Goal: Transaction & Acquisition: Purchase product/service

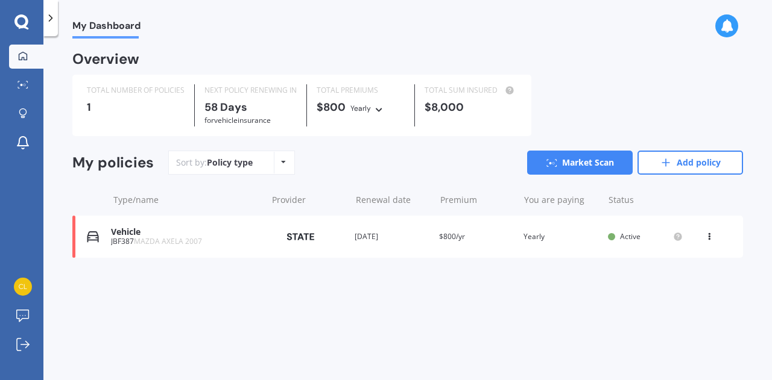
click at [281, 162] on icon at bounding box center [283, 162] width 5 height 7
click at [667, 168] on icon at bounding box center [666, 163] width 12 height 12
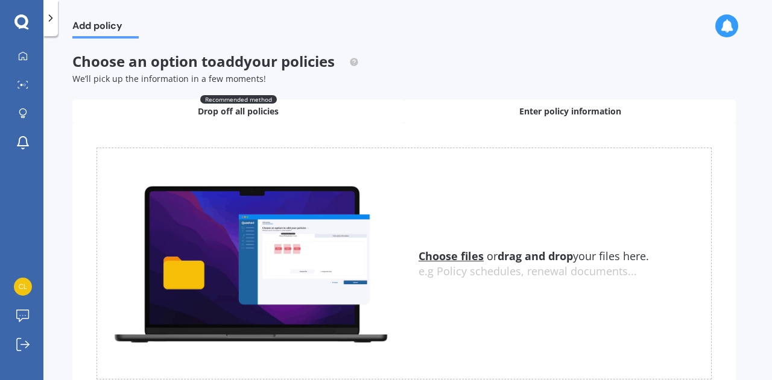
click at [578, 108] on span "Enter policy information" at bounding box center [570, 112] width 102 height 12
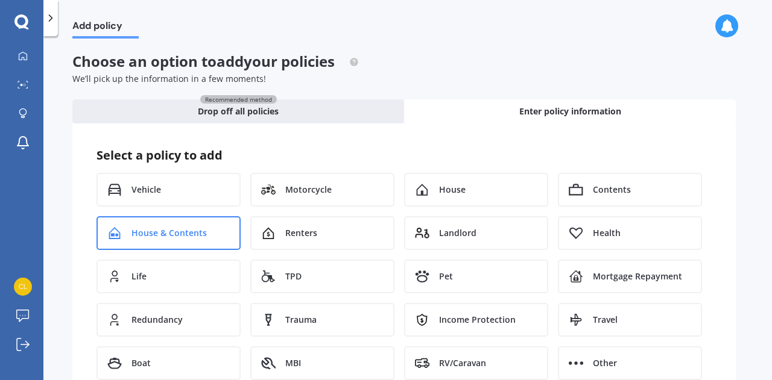
click at [200, 229] on span "House & Contents" at bounding box center [168, 233] width 75 height 12
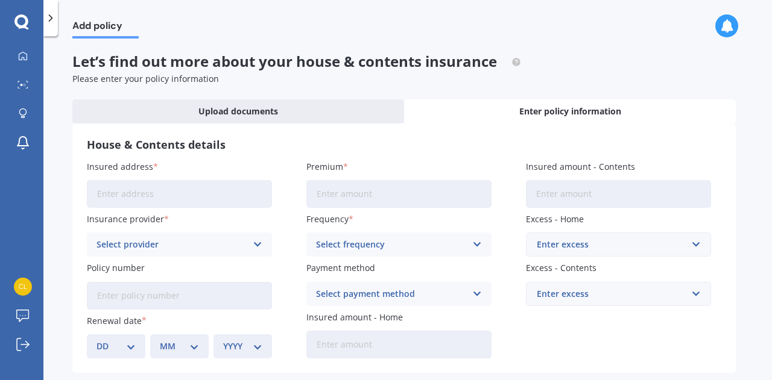
click at [177, 199] on input "Insured address" at bounding box center [179, 194] width 185 height 28
type input "[STREET_ADDRESS]"
click at [254, 247] on icon at bounding box center [258, 244] width 10 height 13
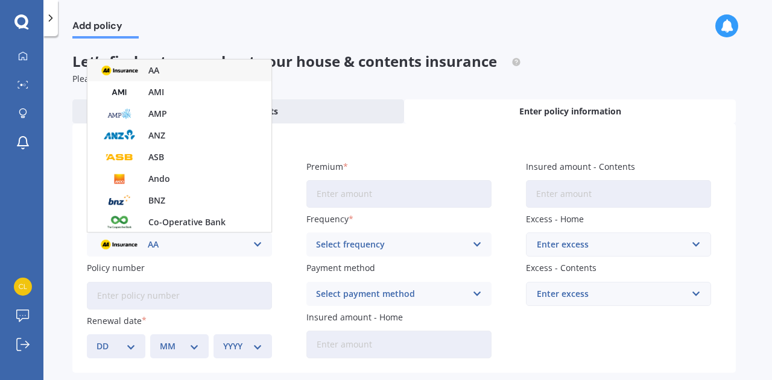
click at [172, 68] on div "AA" at bounding box center [179, 71] width 184 height 22
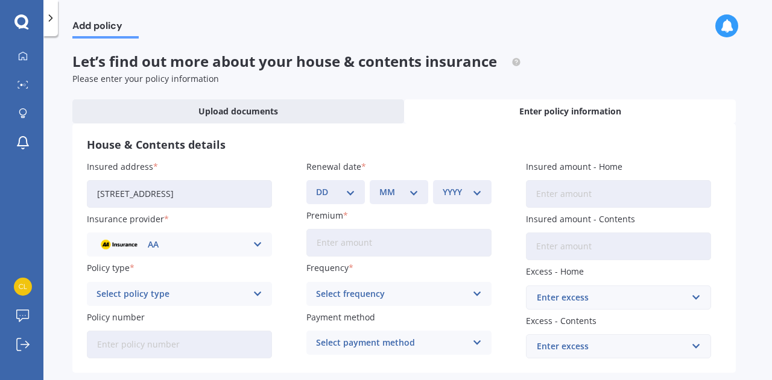
click at [261, 293] on icon at bounding box center [258, 294] width 10 height 13
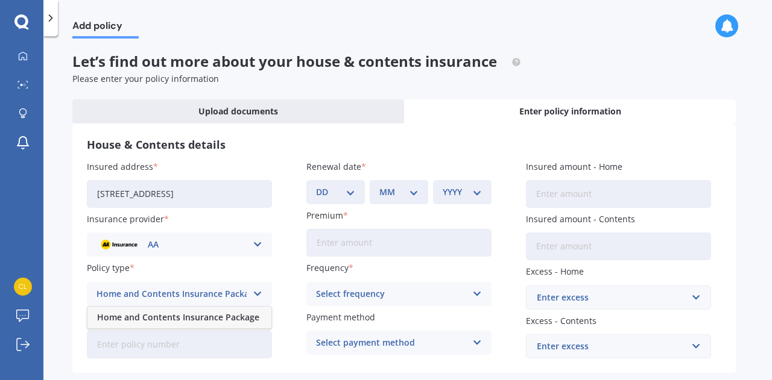
click at [248, 317] on span "Home and Contents Insurance Package" at bounding box center [178, 318] width 162 height 8
click at [194, 349] on input "Policy number" at bounding box center [179, 345] width 185 height 28
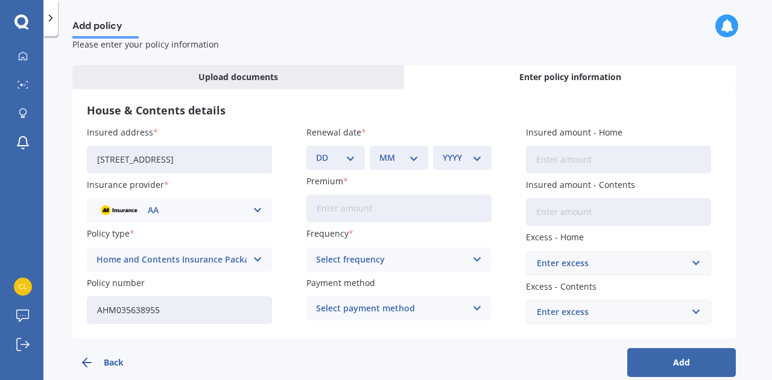
scroll to position [52, 0]
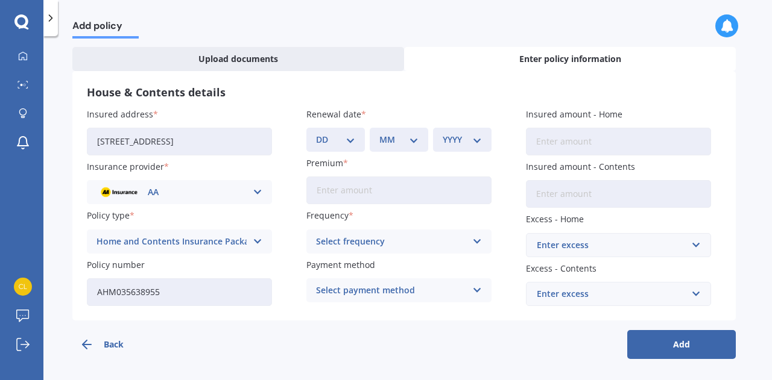
type input "AHM035638955"
click at [346, 141] on select "DD 01 02 03 04 05 06 07 08 09 10 11 12 13 14 15 16 17 18 19 20 21 22 23 24 25 2…" at bounding box center [335, 139] width 39 height 13
select select "24"
click at [393, 142] on select "MM 01 02 03 04 05 06 07 08 09 10 11 12" at bounding box center [398, 139] width 39 height 13
select select "01"
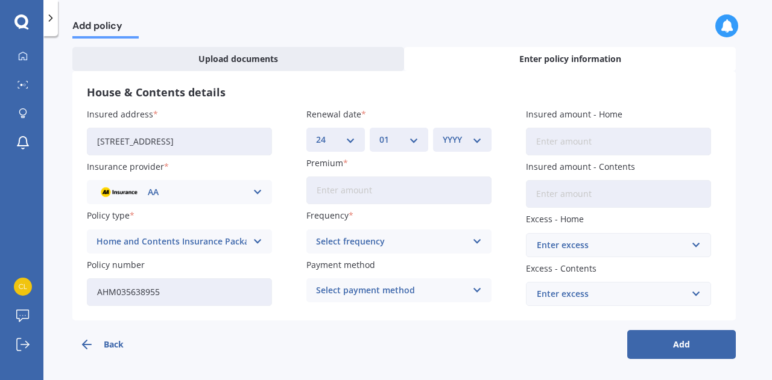
click at [379, 133] on select "MM 01 02 03 04 05 06 07 08 09 10 11 12" at bounding box center [398, 139] width 39 height 13
click at [458, 142] on select "YYYY 2027 2026 2025 2024 2023 2022 2021 2020 2019 2018 2017 2016 2015 2014 2013…" at bounding box center [462, 139] width 39 height 13
select select "2026"
click at [443, 133] on select "YYYY 2027 2026 2025 2024 2023 2022 2021 2020 2019 2018 2017 2016 2015 2014 2013…" at bounding box center [462, 139] width 39 height 13
click at [372, 186] on input "Premium" at bounding box center [398, 191] width 185 height 28
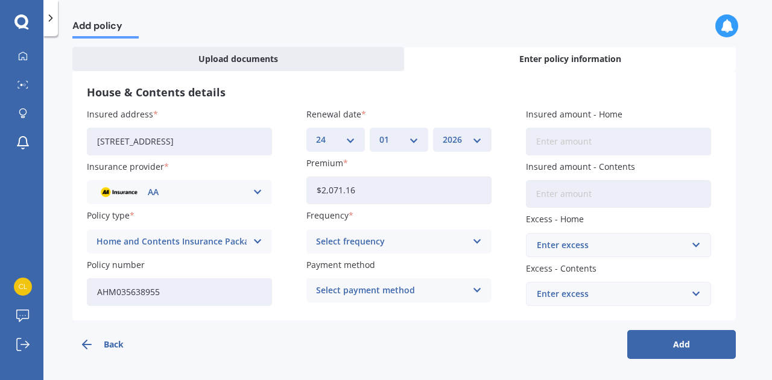
type input "$2,071.16"
click at [476, 243] on icon at bounding box center [477, 241] width 10 height 13
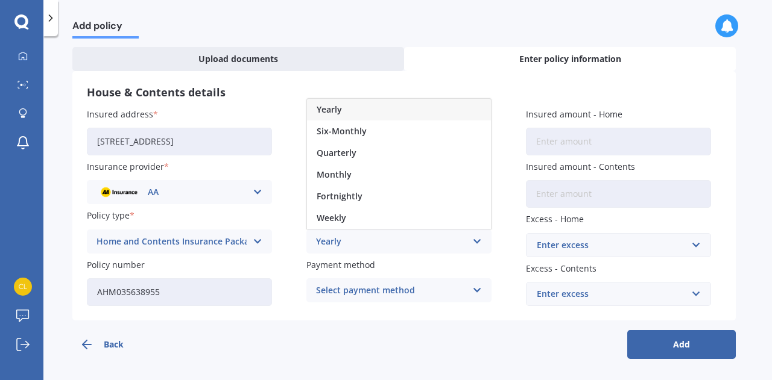
click at [364, 109] on div "Yearly" at bounding box center [399, 110] width 184 height 22
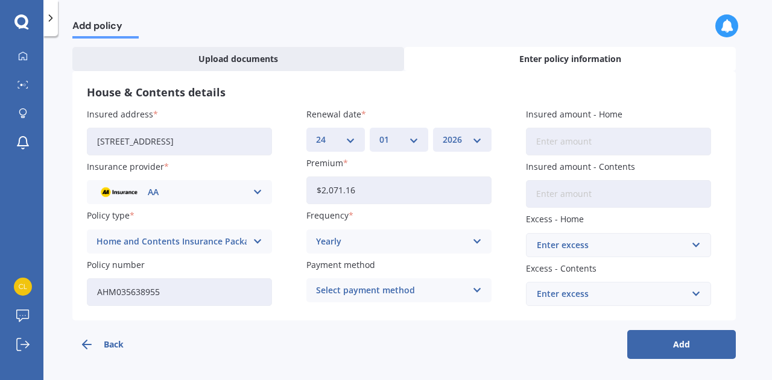
click at [474, 292] on icon at bounding box center [477, 290] width 10 height 13
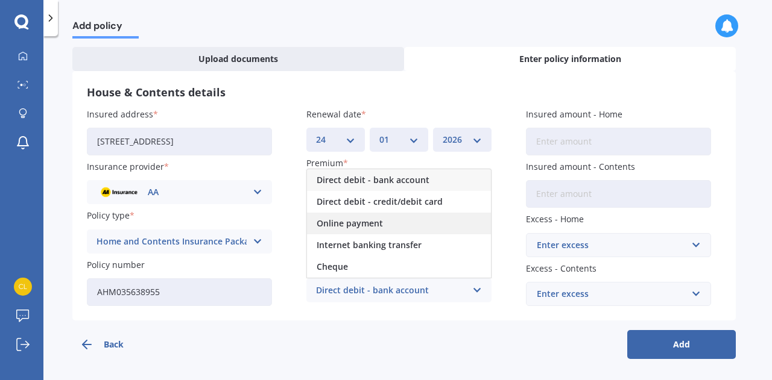
click at [387, 225] on div "Online payment" at bounding box center [399, 224] width 184 height 22
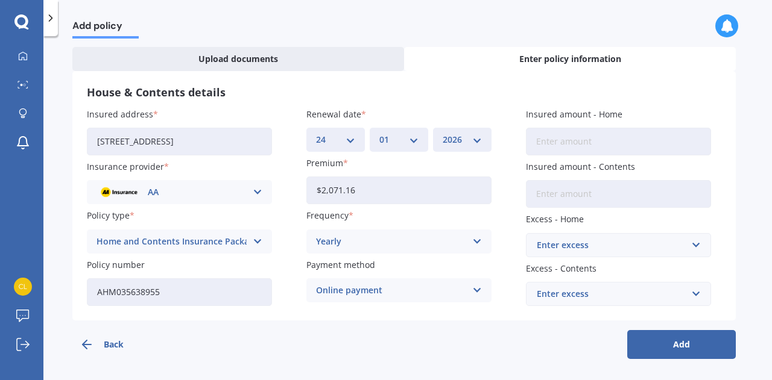
click at [598, 147] on input "Insured amount - Home" at bounding box center [618, 142] width 185 height 28
type input "$505,000"
type input "$60,000"
click at [694, 248] on input "text" at bounding box center [614, 245] width 174 height 23
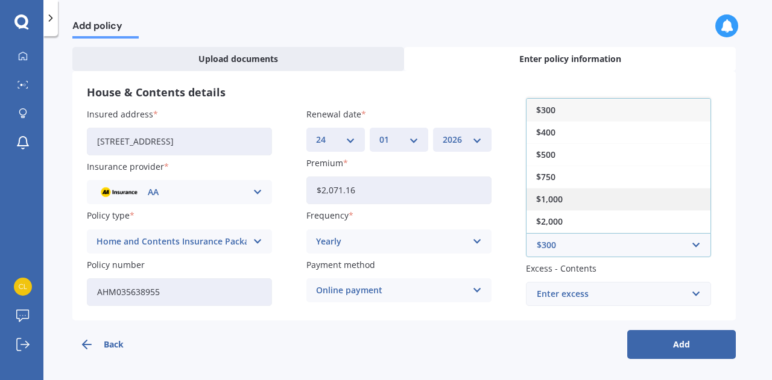
click at [560, 198] on span "$1,000" at bounding box center [549, 199] width 27 height 8
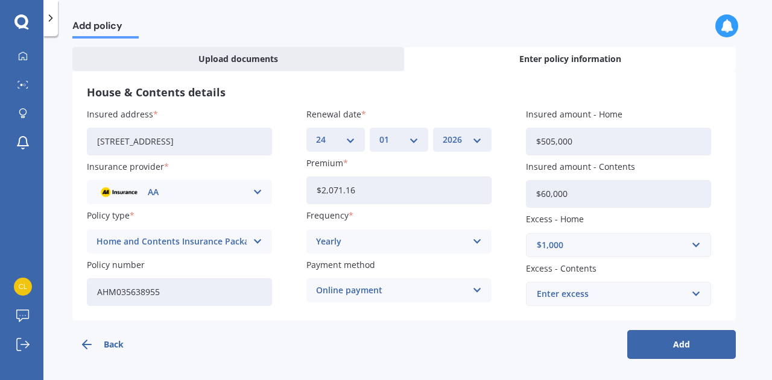
click at [585, 297] on div "Enter excess" at bounding box center [611, 294] width 149 height 13
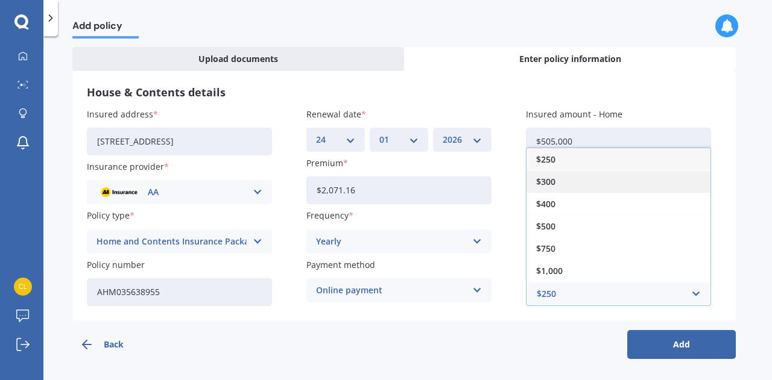
click at [561, 182] on div "$300" at bounding box center [618, 182] width 184 height 22
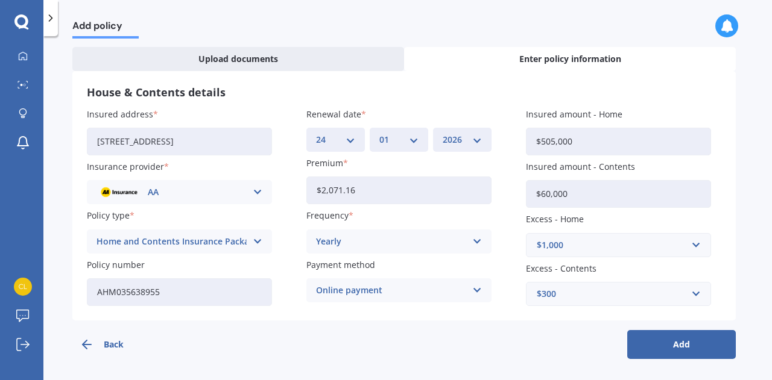
click at [685, 351] on button "Add" at bounding box center [681, 344] width 109 height 29
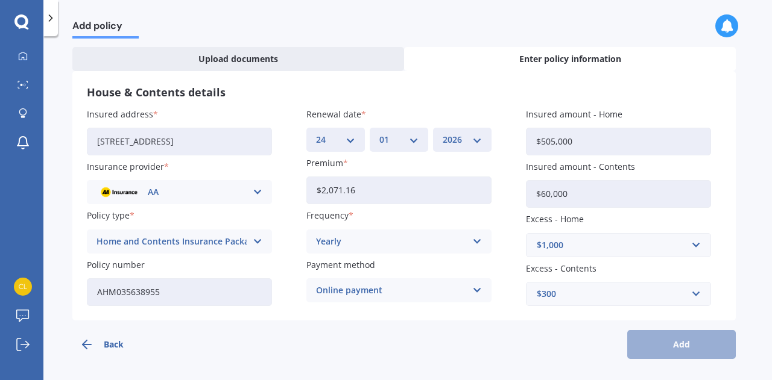
scroll to position [0, 0]
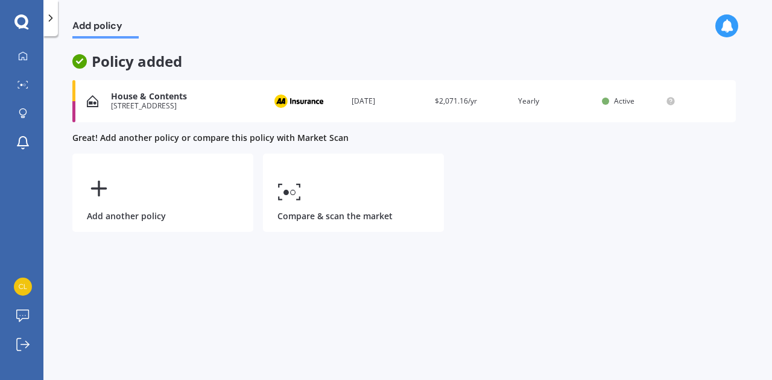
drag, startPoint x: 769, startPoint y: 120, endPoint x: 766, endPoint y: 66, distance: 54.4
click at [766, 66] on div "Add policy Policy added House & Contents [STREET_ADDRESS] Provider Renewal date…" at bounding box center [407, 211] width 728 height 344
click at [24, 55] on icon at bounding box center [23, 56] width 10 height 10
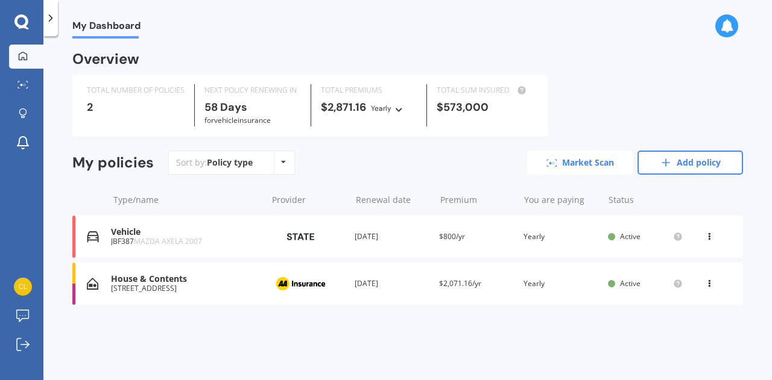
click at [554, 165] on icon at bounding box center [551, 163] width 11 height 8
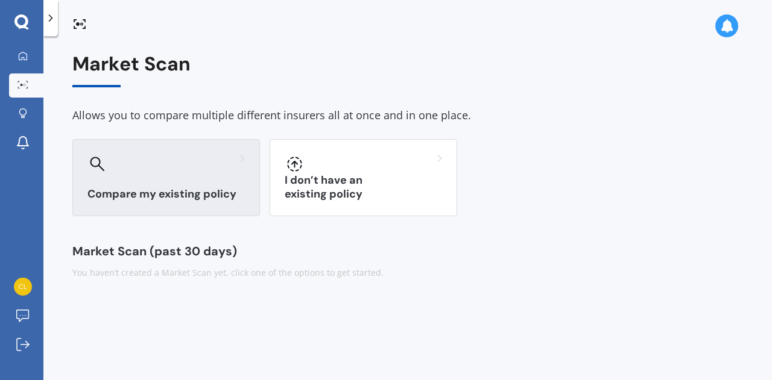
click at [221, 162] on div at bounding box center [165, 163] width 157 height 19
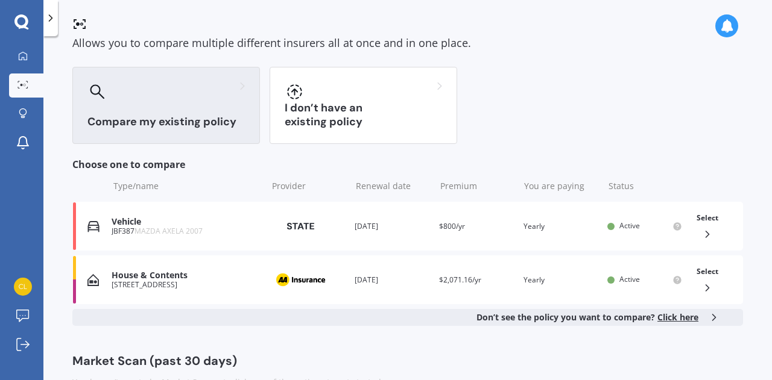
scroll to position [74, 0]
click at [706, 230] on icon at bounding box center [707, 233] width 12 height 12
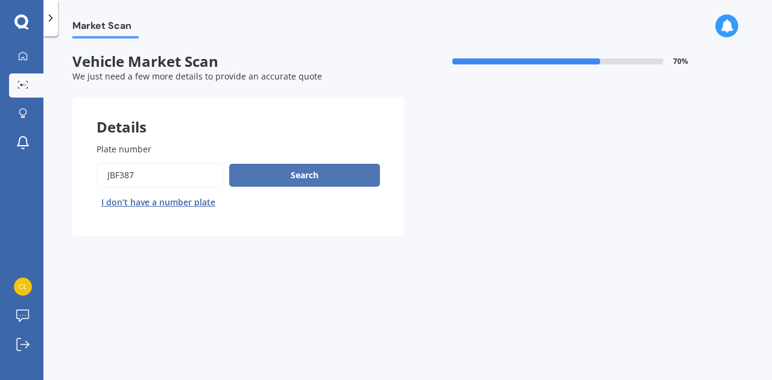
click at [314, 172] on button "Search" at bounding box center [304, 175] width 151 height 23
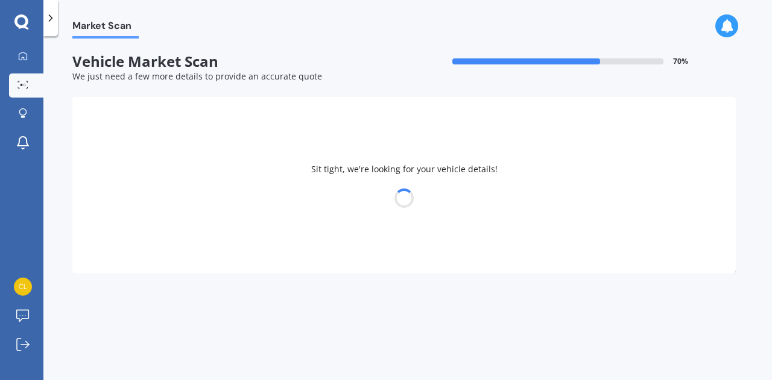
select select "MAZDA"
select select "AXELA"
select select "06"
select select "01"
select select "1971"
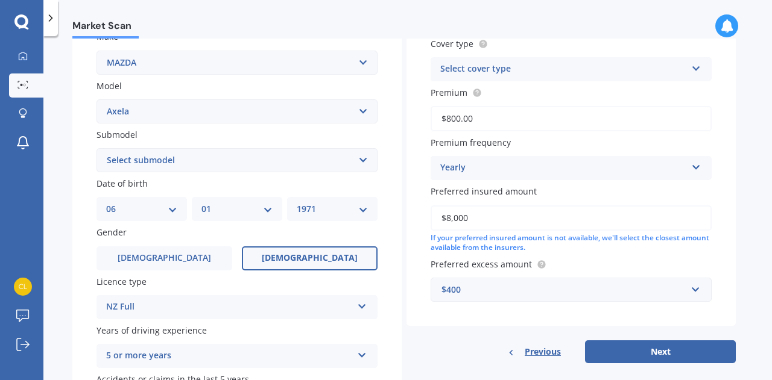
scroll to position [238, 0]
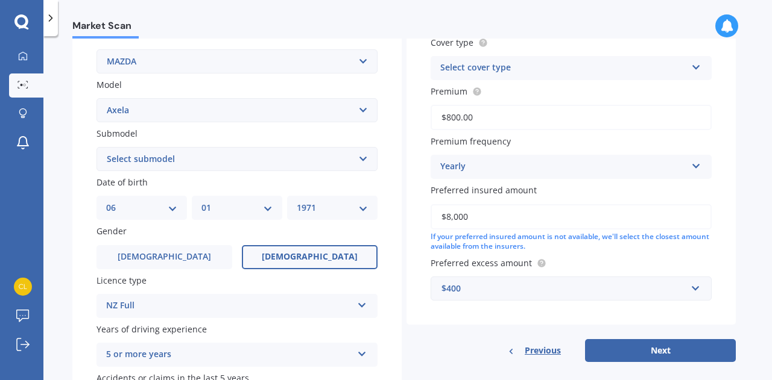
click at [355, 162] on select "Select submodel (All other) 2.3 Sporthatch 2.3 turbo Hatchback Hatchback turbo …" at bounding box center [236, 159] width 281 height 24
select select "HATCHBACK"
click at [96, 148] on select "Select submodel (All other) 2.3 Sporthatch 2.3 turbo Hatchback Hatchback turbo …" at bounding box center [236, 159] width 281 height 24
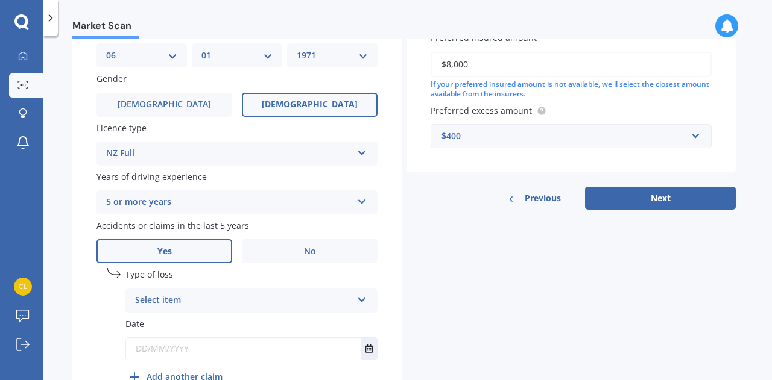
scroll to position [398, 0]
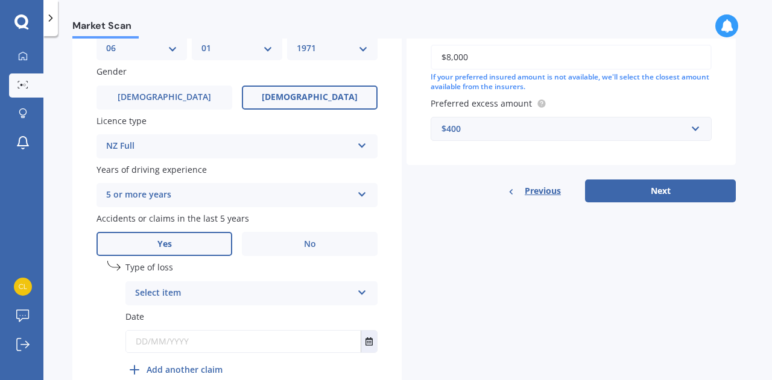
click at [365, 294] on icon at bounding box center [362, 290] width 10 height 8
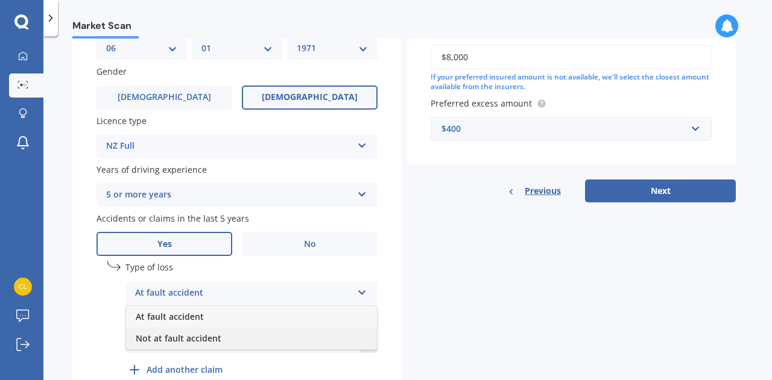
click at [269, 339] on div "Not at fault accident" at bounding box center [251, 339] width 251 height 22
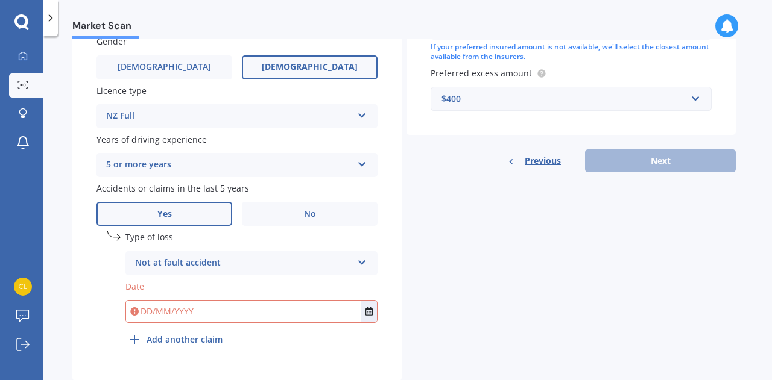
scroll to position [462, 0]
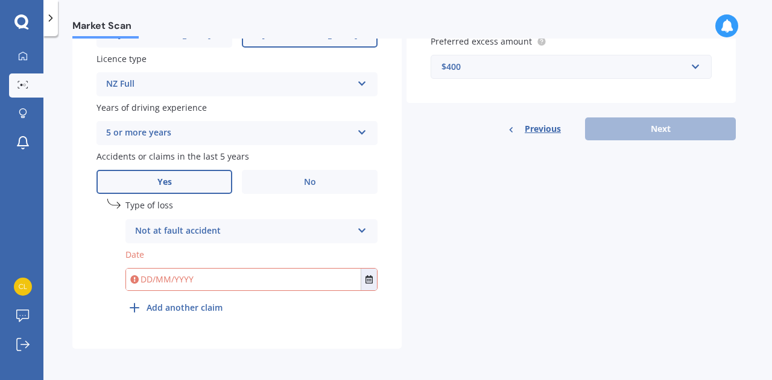
click at [178, 279] on input "text" at bounding box center [243, 280] width 235 height 22
type input "[DATE]"
click at [134, 308] on line at bounding box center [134, 308] width 8 height 0
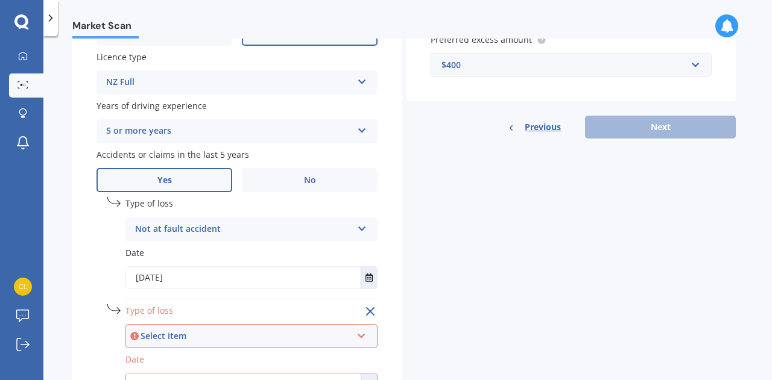
click at [180, 341] on div "Select item" at bounding box center [245, 336] width 211 height 13
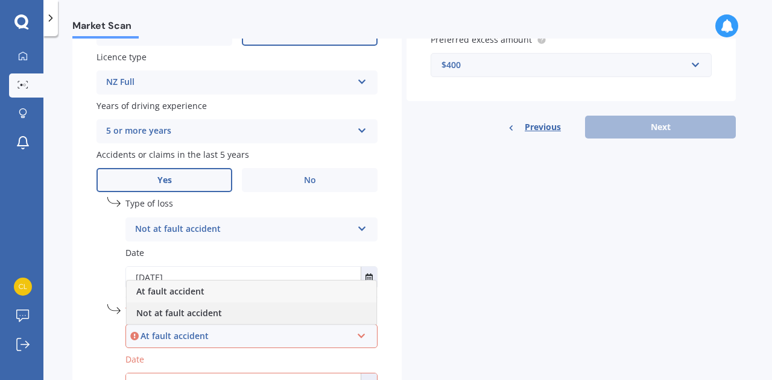
click at [189, 315] on span "Not at fault accident" at bounding box center [179, 313] width 86 height 11
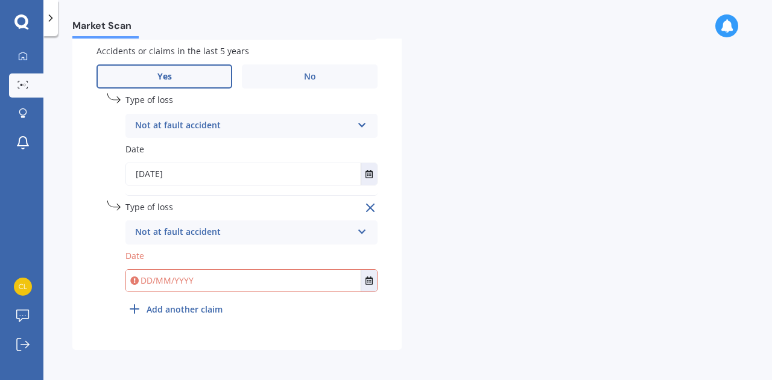
scroll to position [569, 0]
click at [148, 285] on input "text" at bounding box center [243, 280] width 235 height 22
click at [172, 256] on label "Date" at bounding box center [251, 254] width 252 height 13
click at [152, 278] on input "text" at bounding box center [243, 280] width 235 height 22
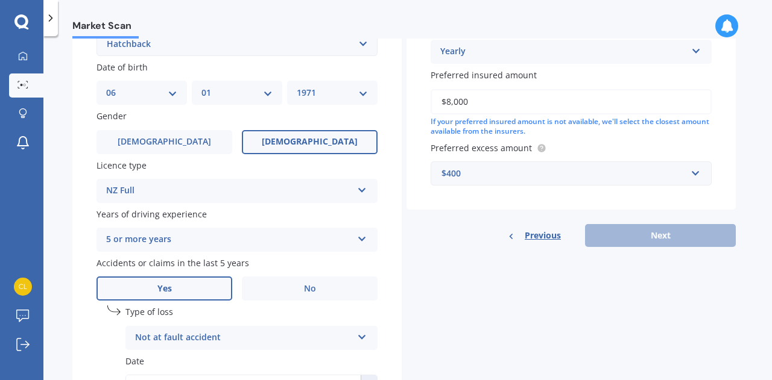
scroll to position [349, 0]
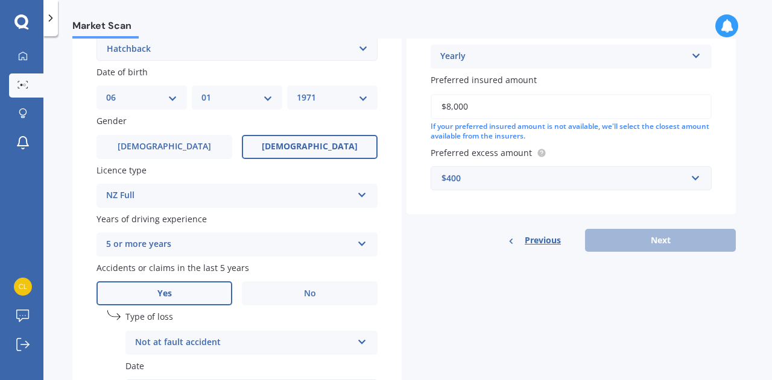
click at [658, 244] on div "Previous Next" at bounding box center [570, 240] width 329 height 23
type input "[DATE]"
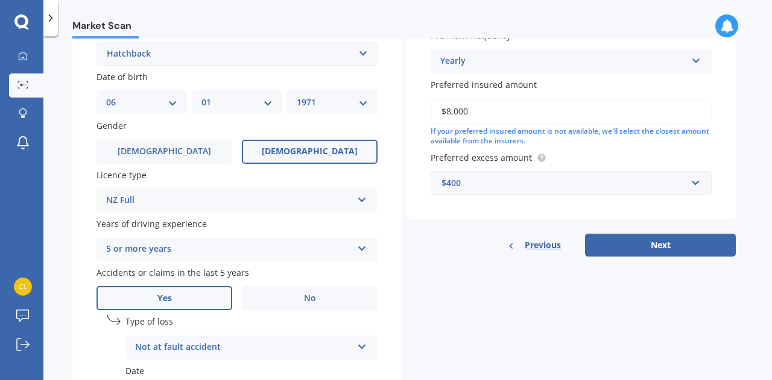
scroll to position [333, 0]
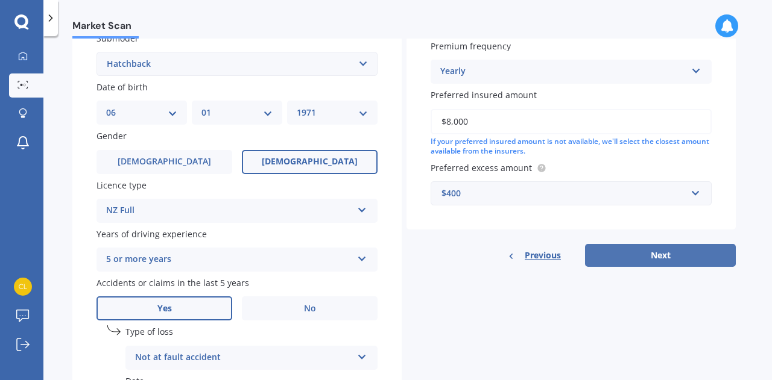
click at [638, 262] on button "Next" at bounding box center [660, 255] width 151 height 23
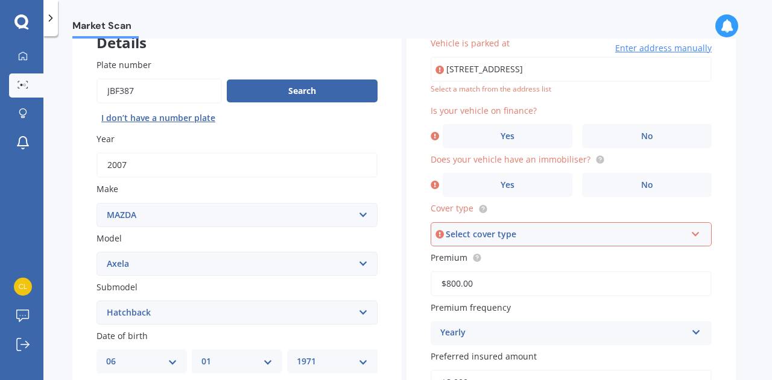
scroll to position [82, 0]
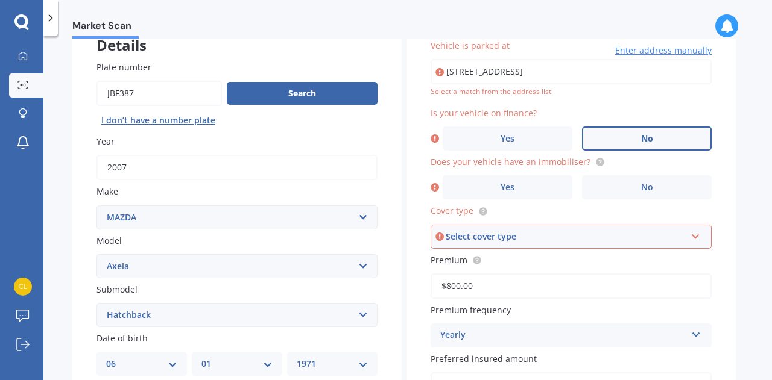
click at [649, 136] on span "No" at bounding box center [647, 139] width 12 height 10
click at [0, 0] on input "No" at bounding box center [0, 0] width 0 height 0
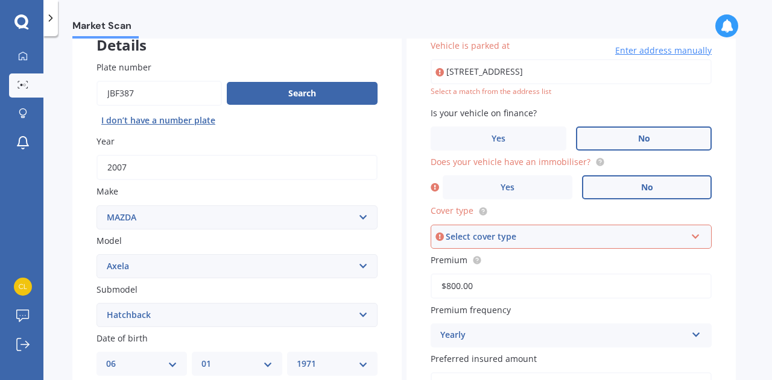
click at [652, 186] on label "No" at bounding box center [647, 187] width 130 height 24
click at [0, 0] on input "No" at bounding box center [0, 0] width 0 height 0
click at [626, 244] on div "Select cover type" at bounding box center [566, 236] width 240 height 13
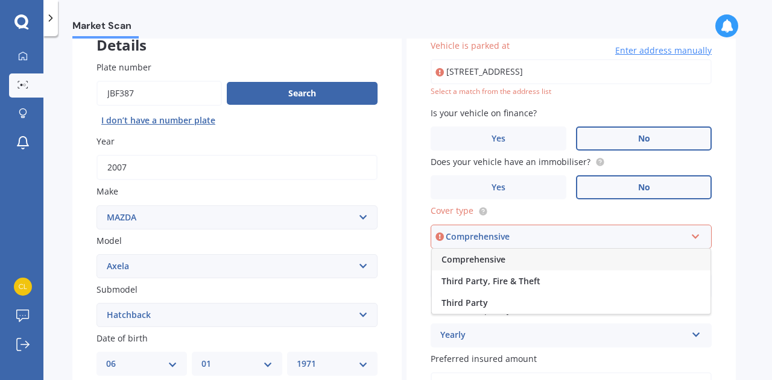
click at [595, 262] on div "Comprehensive" at bounding box center [571, 260] width 279 height 22
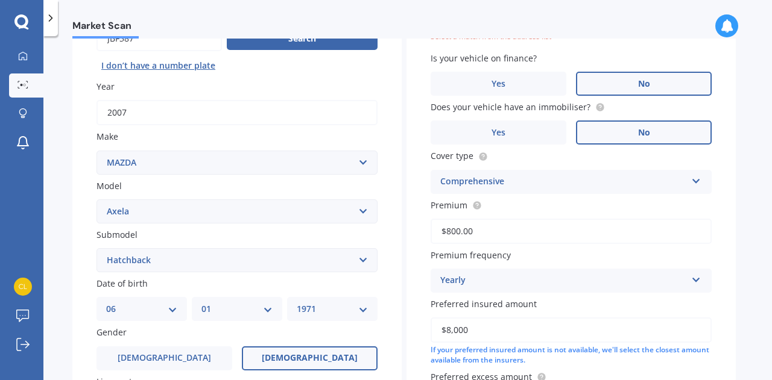
scroll to position [136, 0]
click at [488, 230] on input "$800.00" at bounding box center [571, 231] width 281 height 25
type input "$8.00"
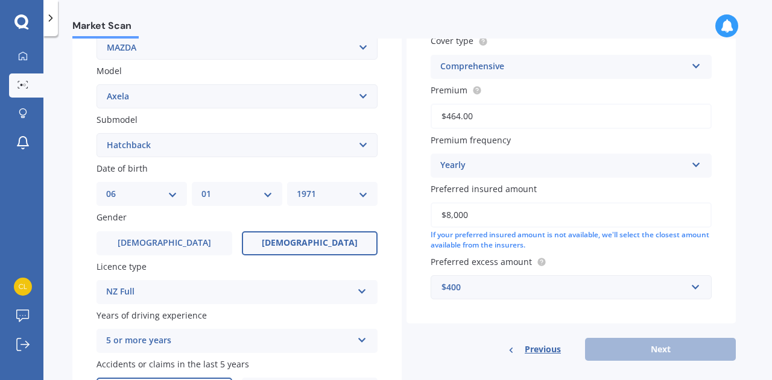
scroll to position [259, 0]
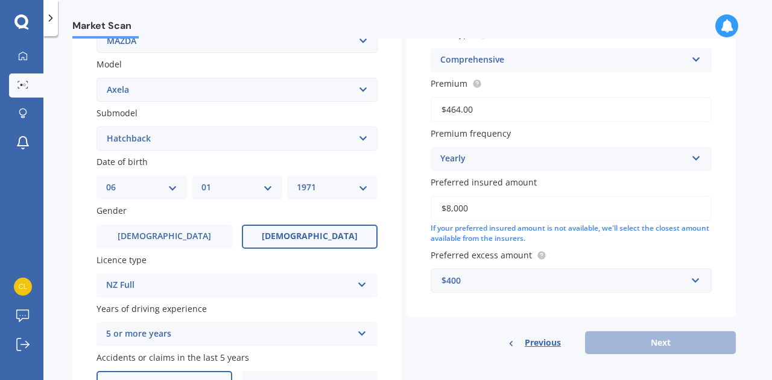
type input "$464.00"
click at [669, 342] on div "Previous Next" at bounding box center [570, 343] width 329 height 23
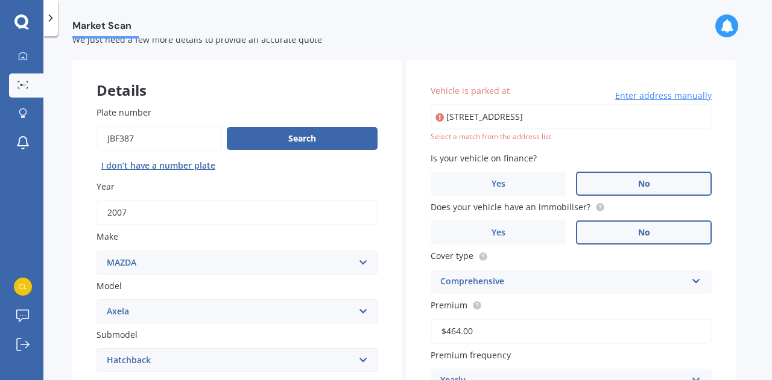
scroll to position [32, 0]
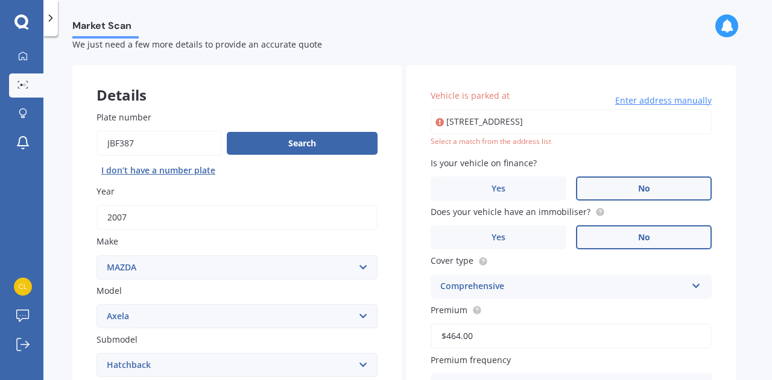
click at [495, 125] on input "[STREET_ADDRESS]" at bounding box center [571, 121] width 281 height 25
type input "[STREET_ADDRESS]"
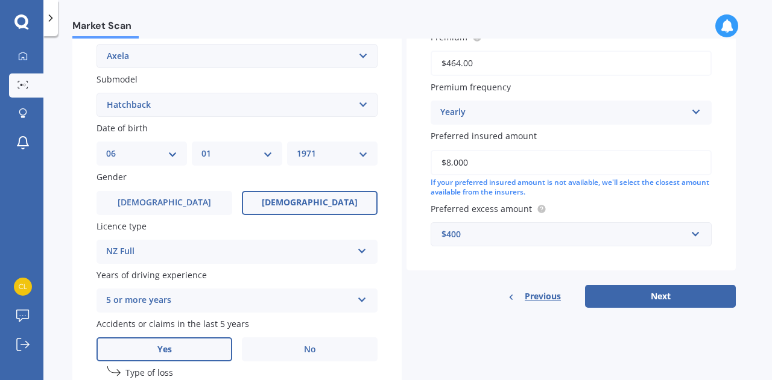
scroll to position [309, 0]
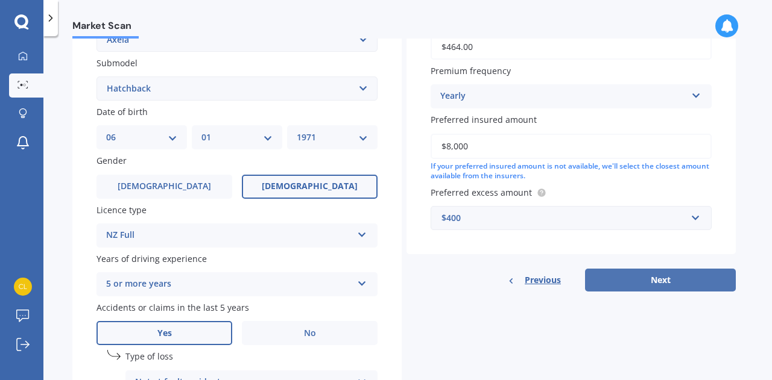
click at [661, 284] on button "Next" at bounding box center [660, 280] width 151 height 23
select select "06"
select select "01"
select select "1971"
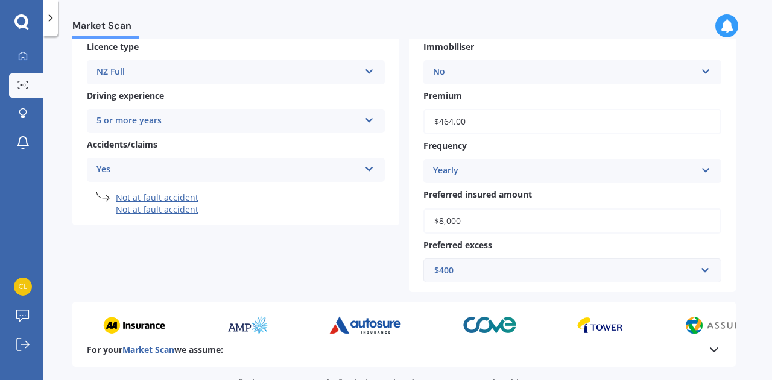
scroll to position [236, 0]
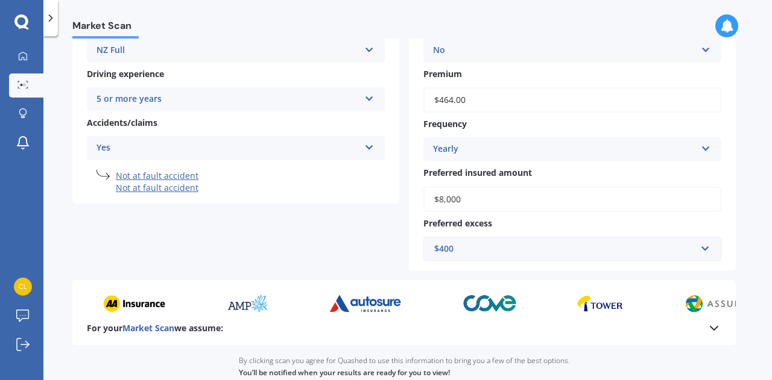
click at [481, 198] on input "$8,000" at bounding box center [572, 199] width 298 height 25
type input "$8"
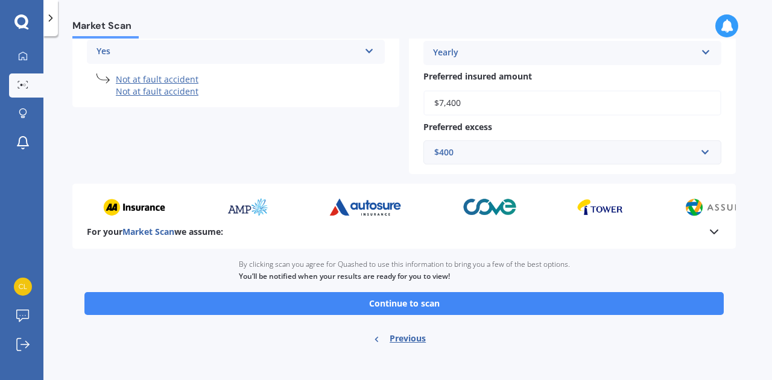
scroll to position [343, 0]
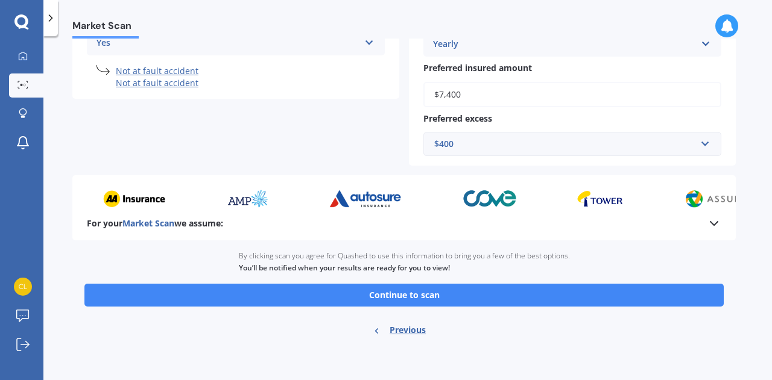
type input "$7,400"
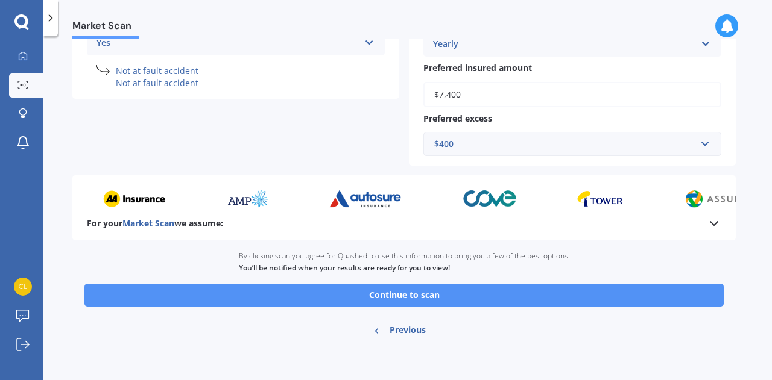
click at [540, 299] on button "Continue to scan" at bounding box center [403, 295] width 639 height 23
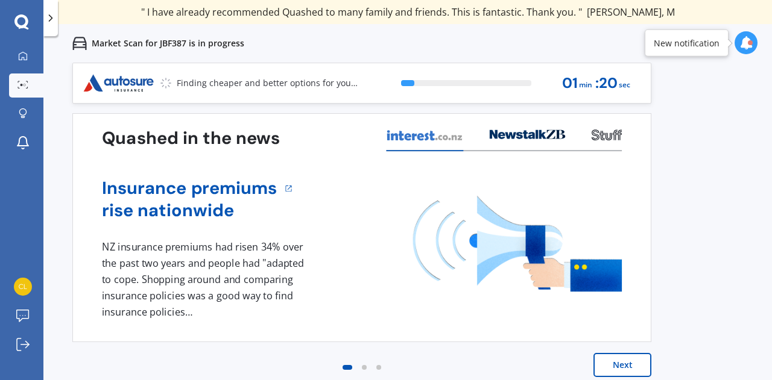
click at [632, 364] on button "Next" at bounding box center [622, 365] width 58 height 24
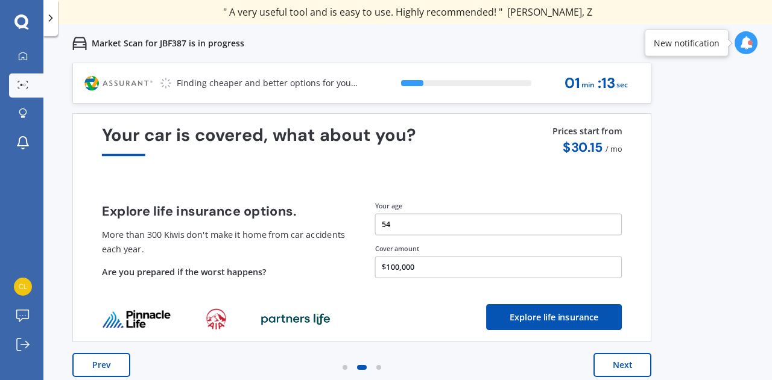
click at [628, 369] on button "Next" at bounding box center [622, 365] width 58 height 24
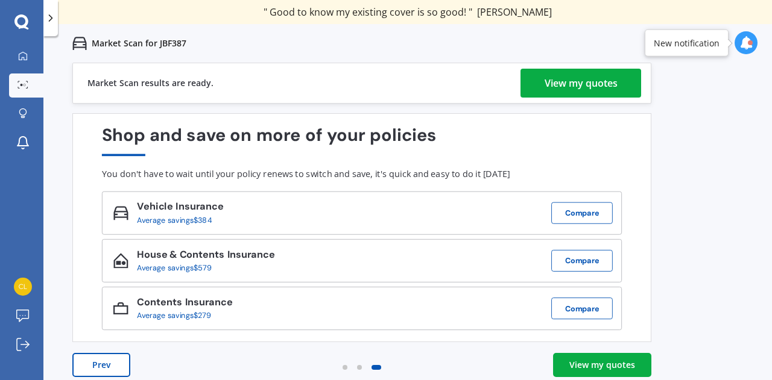
click at [598, 364] on div "View my quotes" at bounding box center [602, 365] width 66 height 12
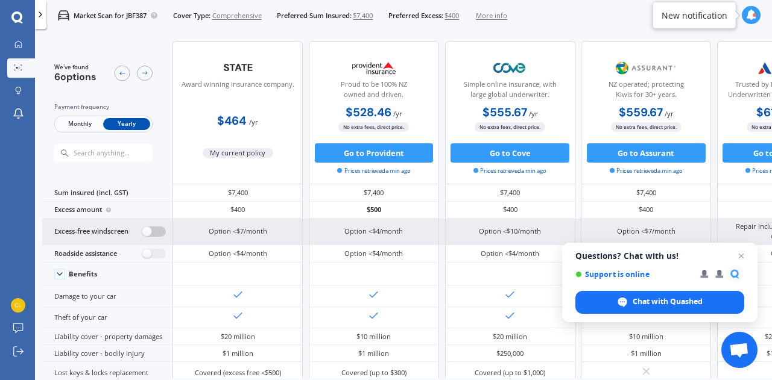
click at [153, 231] on label at bounding box center [154, 232] width 24 height 10
radio input "true"
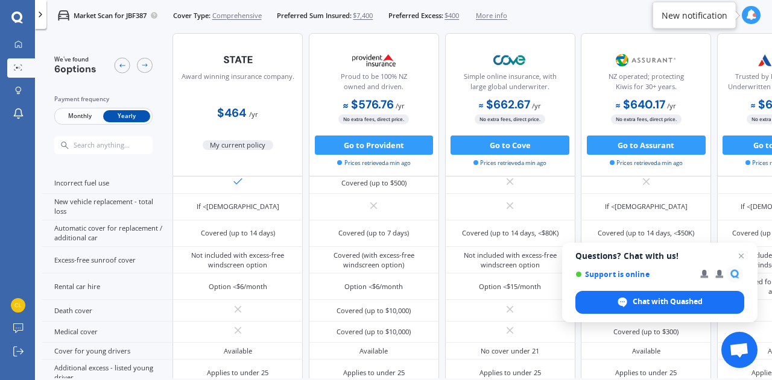
scroll to position [412, 0]
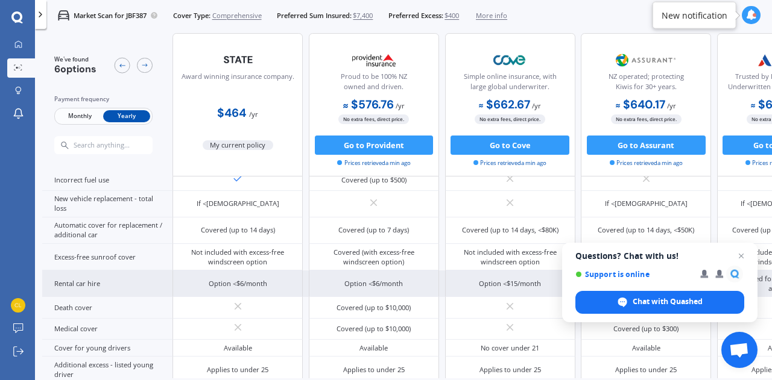
click at [100, 281] on div "Rental car hire" at bounding box center [107, 284] width 130 height 27
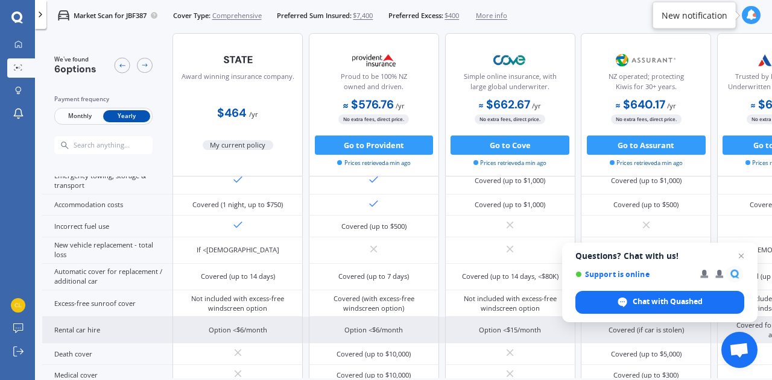
scroll to position [364, 0]
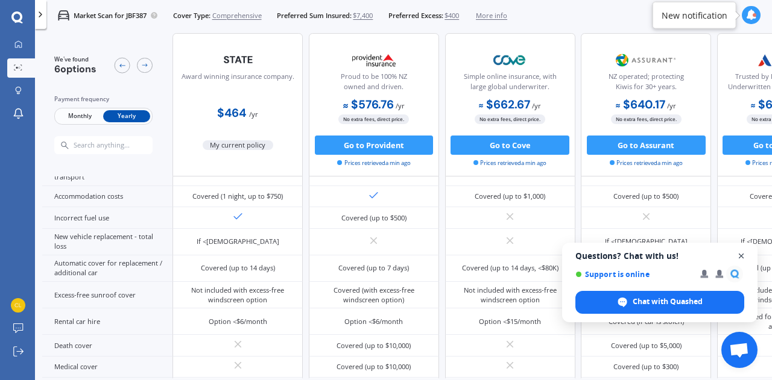
click at [740, 256] on span "Close chat" at bounding box center [741, 256] width 15 height 15
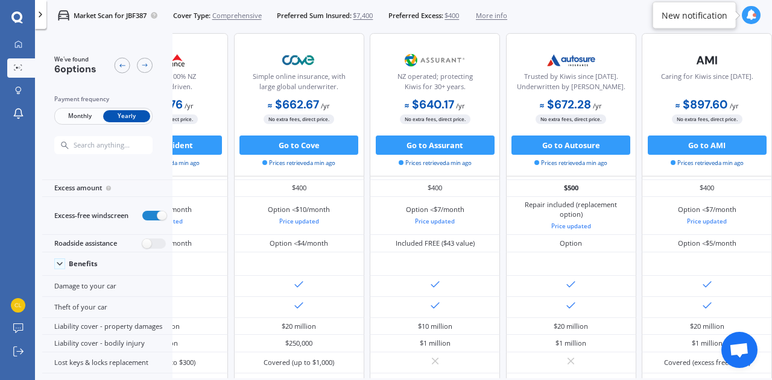
scroll to position [0, 270]
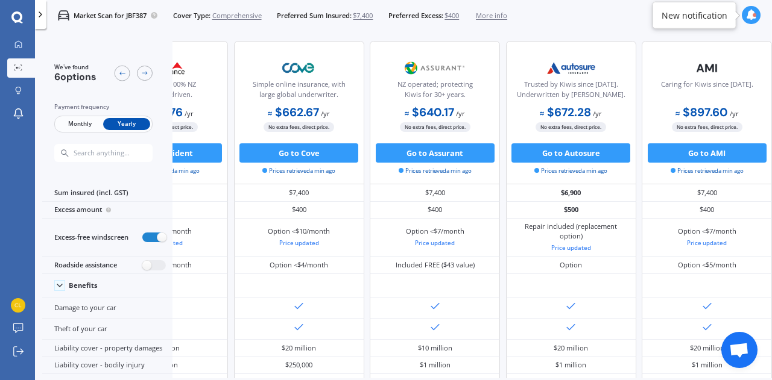
click at [750, 14] on icon at bounding box center [751, 15] width 11 height 11
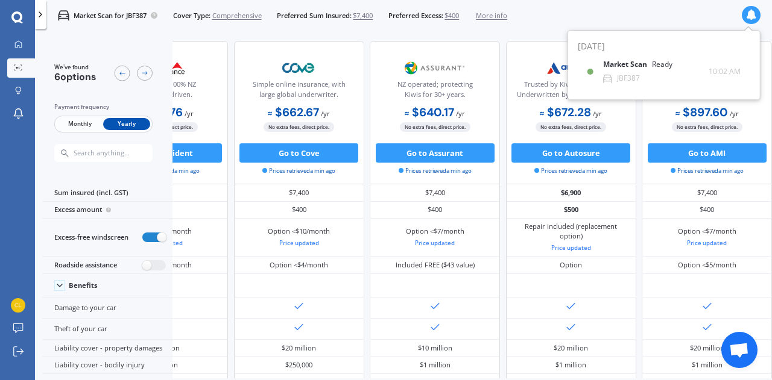
click at [751, 16] on icon at bounding box center [751, 15] width 11 height 11
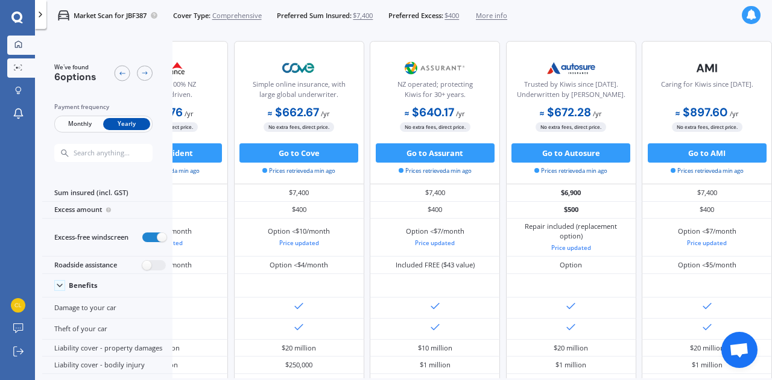
click at [17, 45] on icon at bounding box center [18, 44] width 8 height 8
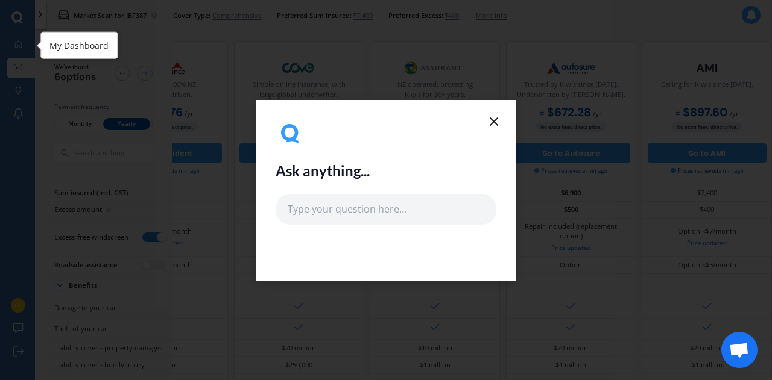
click at [493, 124] on icon at bounding box center [494, 122] width 14 height 14
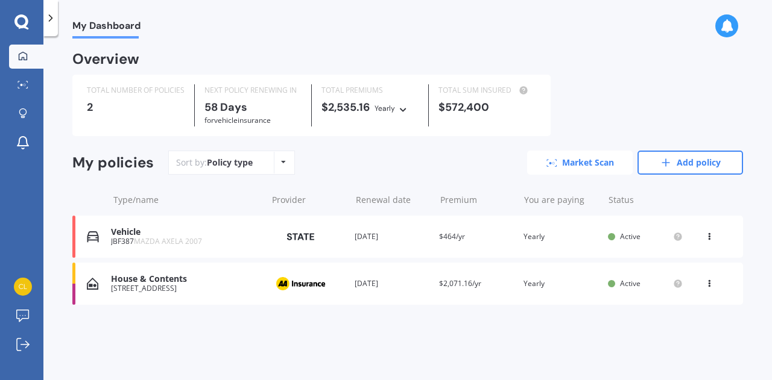
click at [570, 167] on link "Market Scan" at bounding box center [580, 163] width 106 height 24
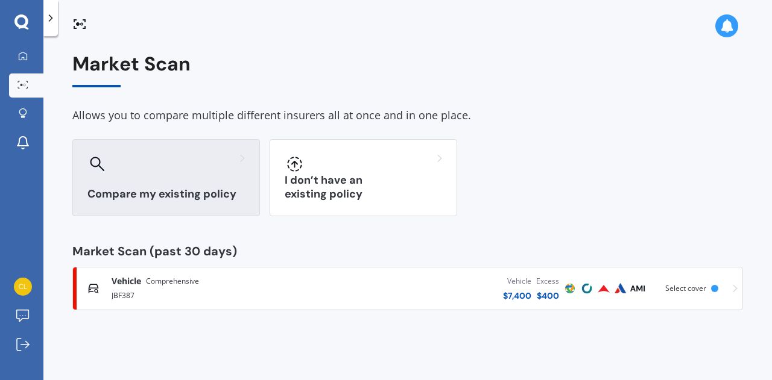
click at [174, 169] on div at bounding box center [165, 163] width 157 height 19
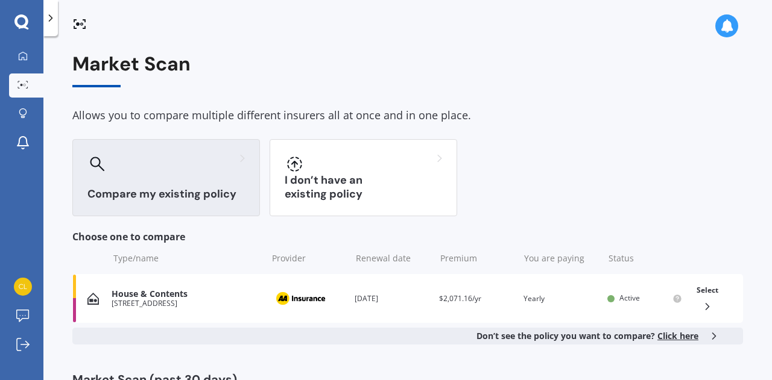
click at [703, 306] on icon at bounding box center [707, 307] width 12 height 12
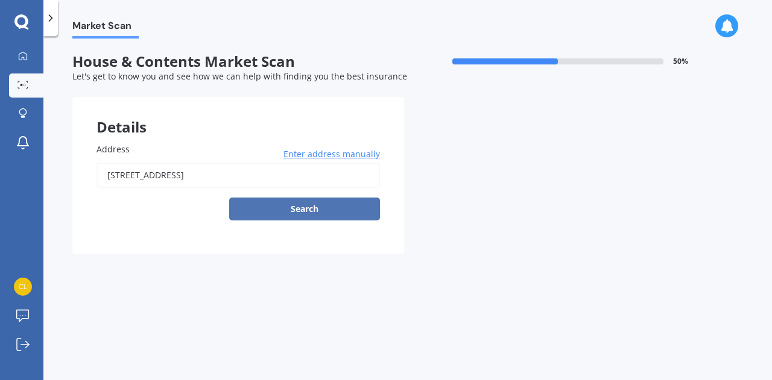
click at [318, 207] on button "Search" at bounding box center [304, 209] width 151 height 23
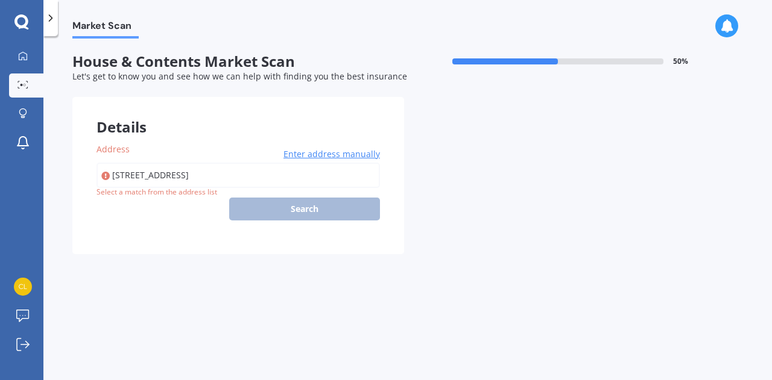
click at [160, 177] on input "[STREET_ADDRESS]" at bounding box center [237, 175] width 283 height 25
click at [332, 174] on input "[STREET_ADDRESS]" at bounding box center [237, 175] width 283 height 25
click at [346, 180] on input "[STREET_ADDRESS]" at bounding box center [237, 175] width 283 height 25
type input "1"
type input "[STREET_ADDRESS]"
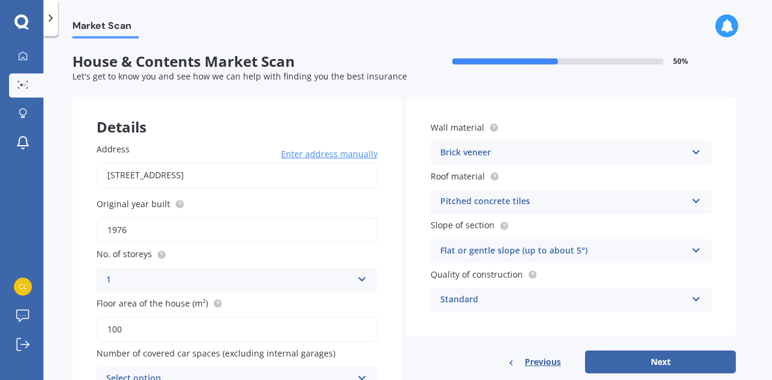
click at [696, 152] on icon at bounding box center [696, 150] width 10 height 8
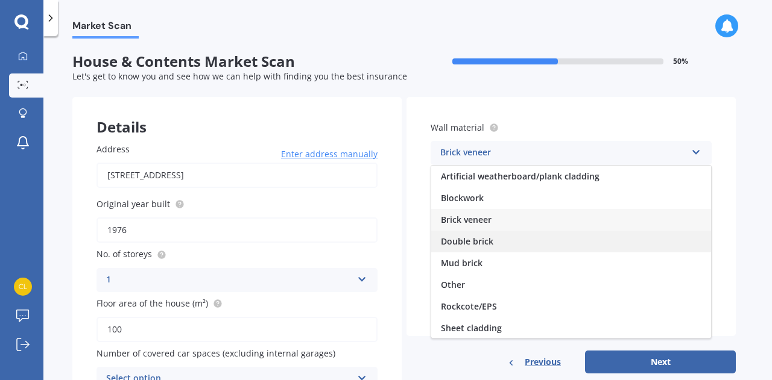
click at [630, 241] on div "Double brick" at bounding box center [571, 242] width 280 height 22
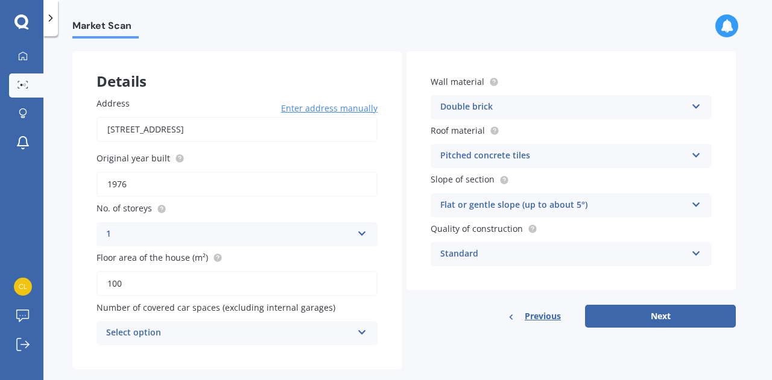
scroll to position [67, 0]
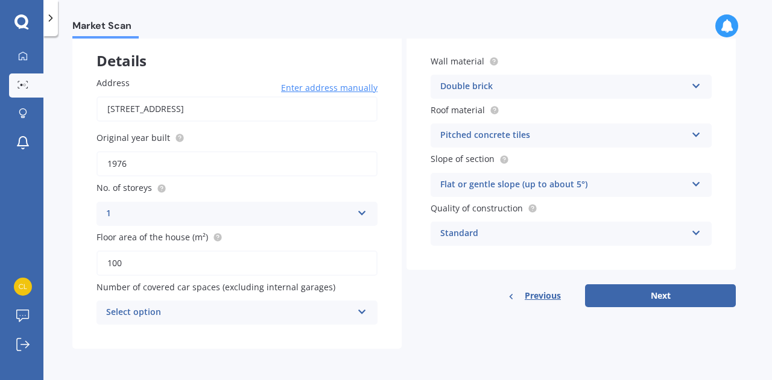
click at [188, 165] on input "1976" at bounding box center [236, 163] width 281 height 25
type input "1970"
click at [660, 292] on button "Next" at bounding box center [660, 296] width 151 height 23
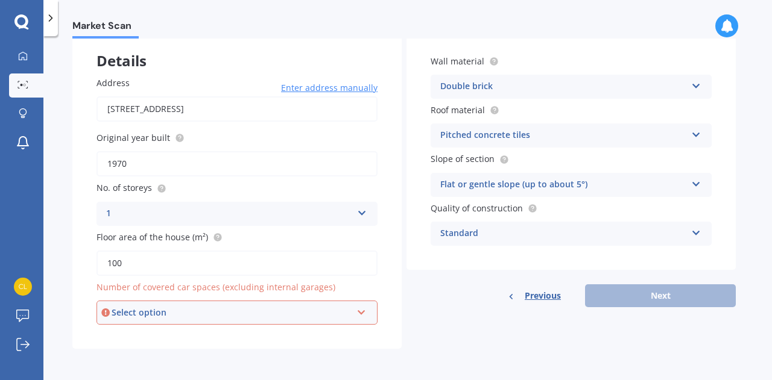
click at [361, 313] on icon at bounding box center [361, 310] width 10 height 8
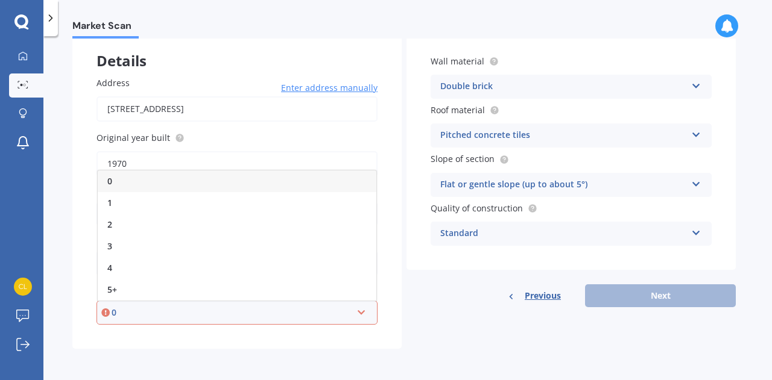
click at [147, 186] on div "0" at bounding box center [237, 182] width 279 height 22
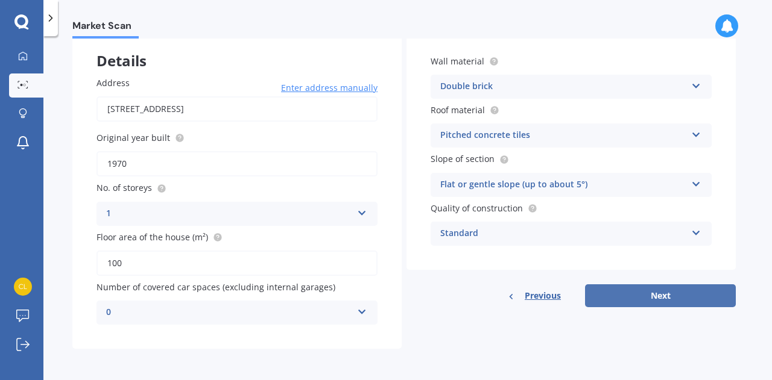
click at [649, 303] on button "Next" at bounding box center [660, 296] width 151 height 23
select select "06"
select select "01"
select select "1971"
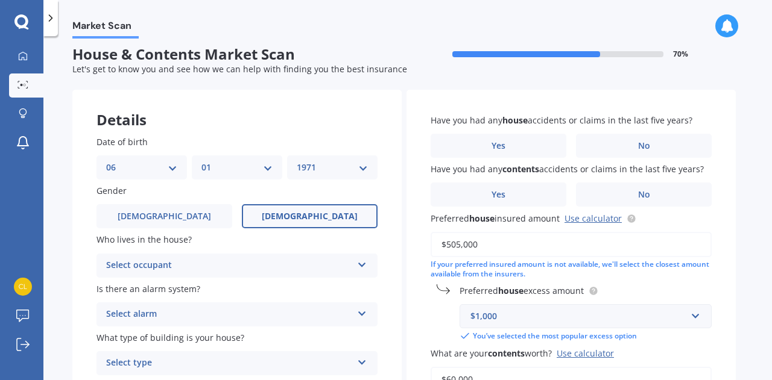
scroll to position [0, 0]
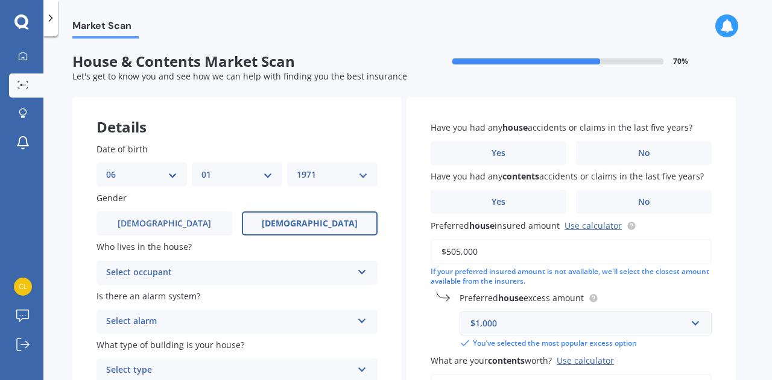
click at [362, 273] on icon at bounding box center [362, 270] width 10 height 8
click at [246, 297] on div "Owner" at bounding box center [237, 297] width 280 height 22
click at [362, 322] on icon at bounding box center [362, 319] width 10 height 8
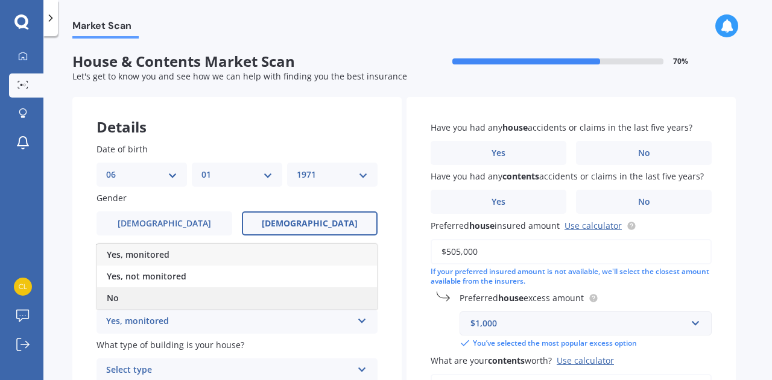
click at [181, 304] on div "No" at bounding box center [237, 299] width 280 height 22
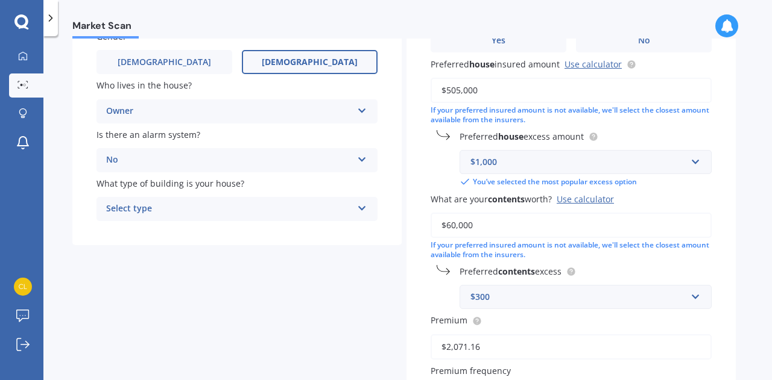
scroll to position [163, 0]
click at [362, 207] on icon at bounding box center [362, 205] width 10 height 8
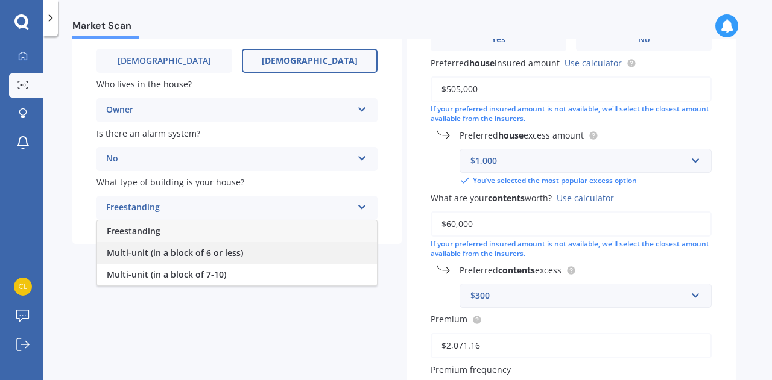
click at [236, 262] on div "Multi-unit (in a block of 6 or less)" at bounding box center [237, 253] width 280 height 22
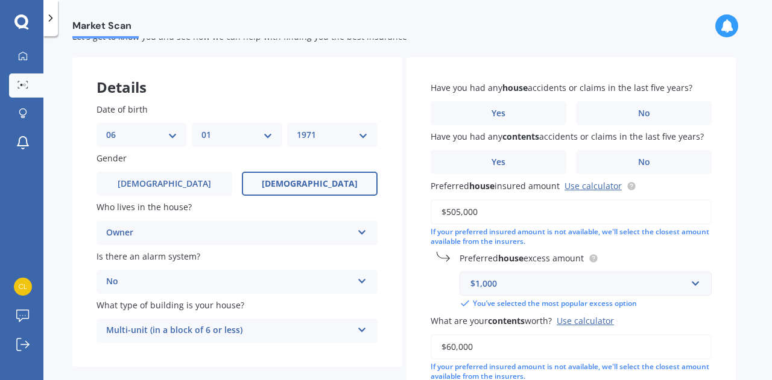
scroll to position [0, 0]
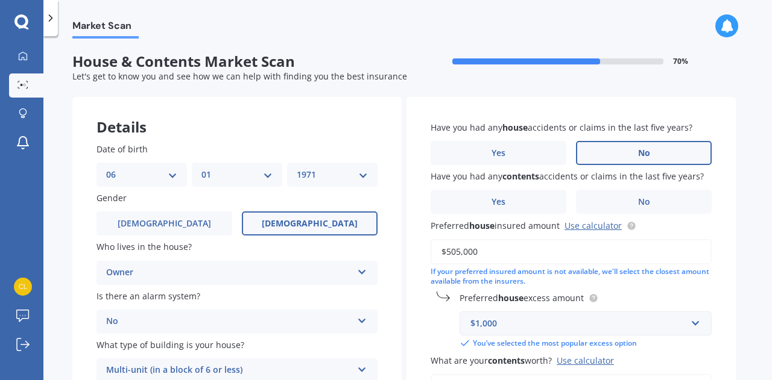
click at [648, 156] on span "No" at bounding box center [644, 153] width 12 height 10
click at [0, 0] on input "No" at bounding box center [0, 0] width 0 height 0
click at [656, 209] on label "No" at bounding box center [644, 202] width 136 height 24
click at [0, 0] on input "No" at bounding box center [0, 0] width 0 height 0
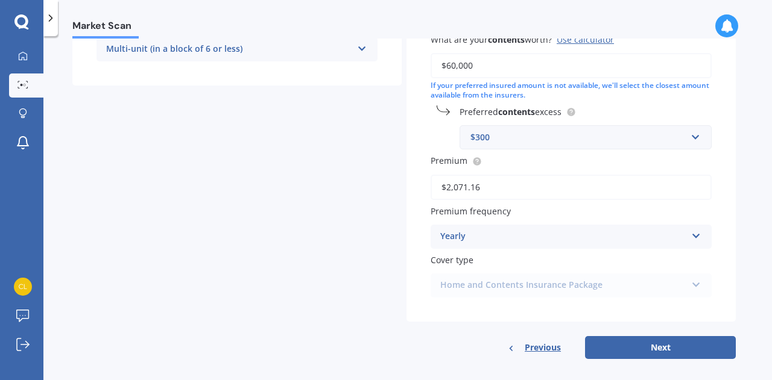
scroll to position [323, 0]
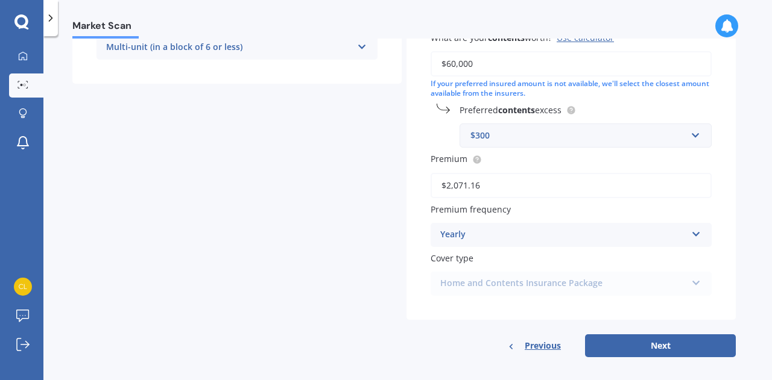
click at [692, 284] on div "Home and Contents Insurance Package Home and Contents Insurance Package" at bounding box center [571, 284] width 281 height 24
click at [667, 347] on button "Next" at bounding box center [660, 346] width 151 height 23
select select "06"
select select "01"
select select "1971"
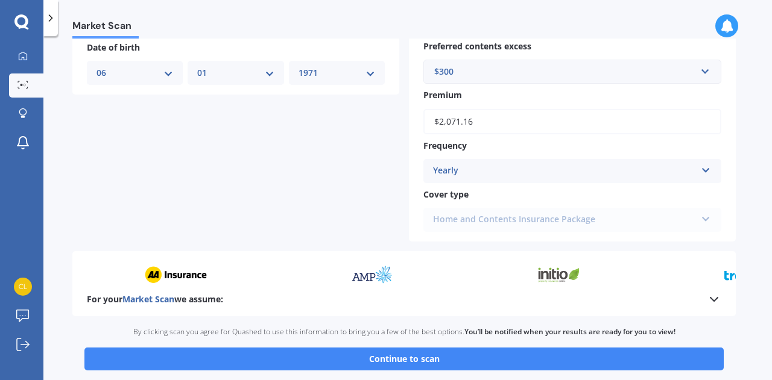
scroll to position [511, 0]
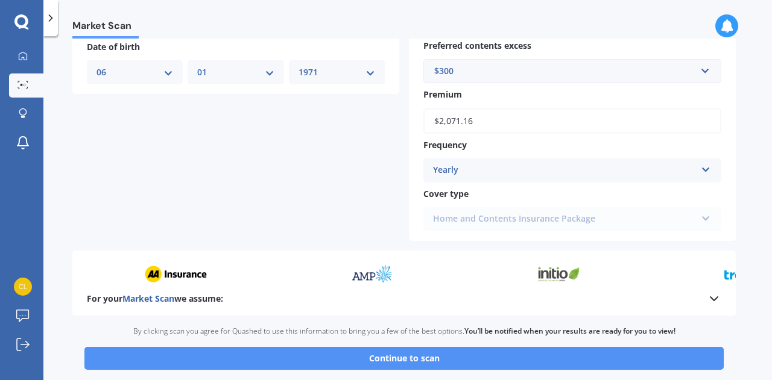
click at [399, 353] on button "Continue to scan" at bounding box center [403, 358] width 639 height 23
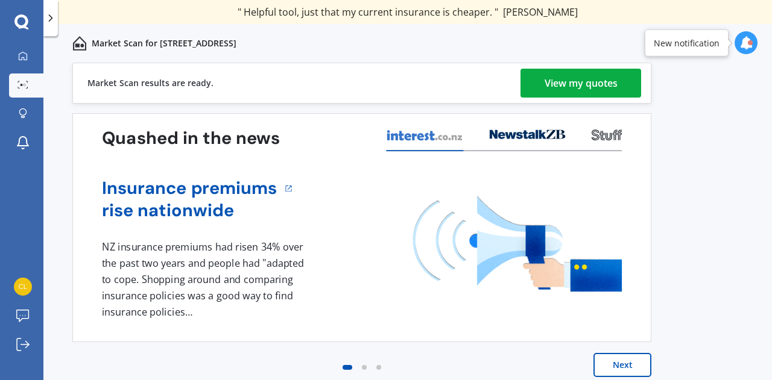
click at [578, 83] on div "View my quotes" at bounding box center [581, 83] width 73 height 29
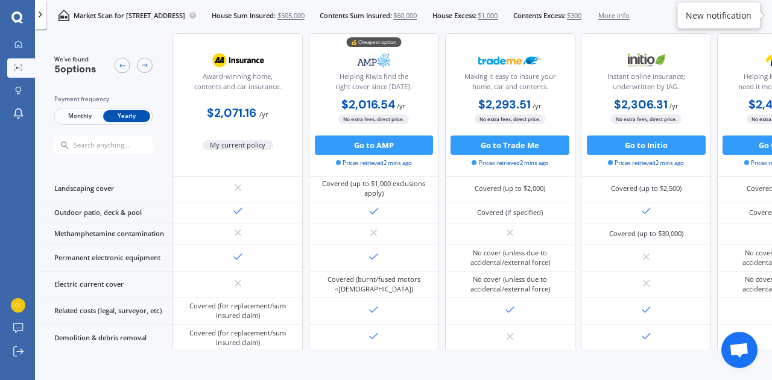
scroll to position [332, 0]
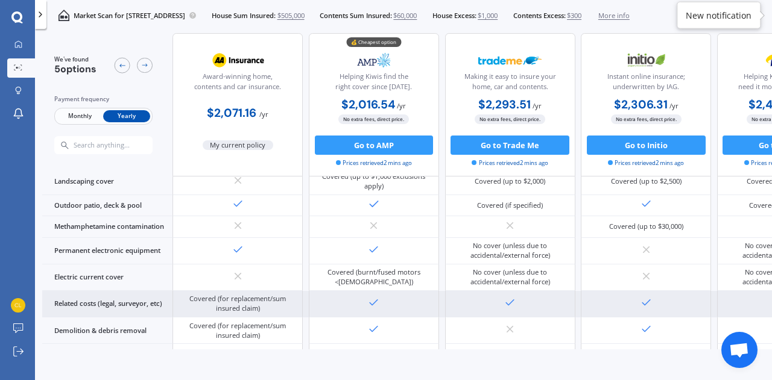
click at [655, 306] on div at bounding box center [646, 304] width 130 height 27
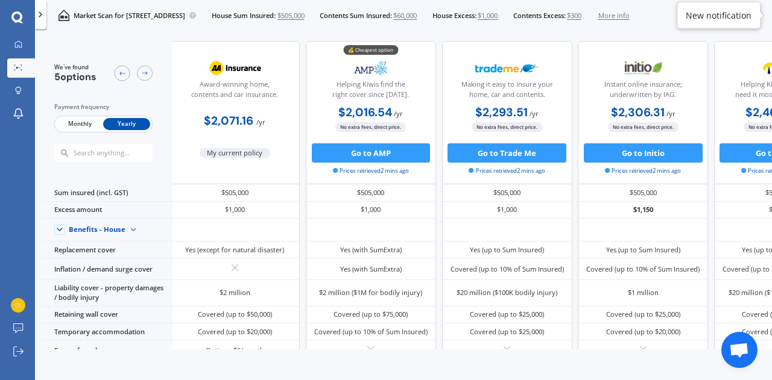
scroll to position [0, 0]
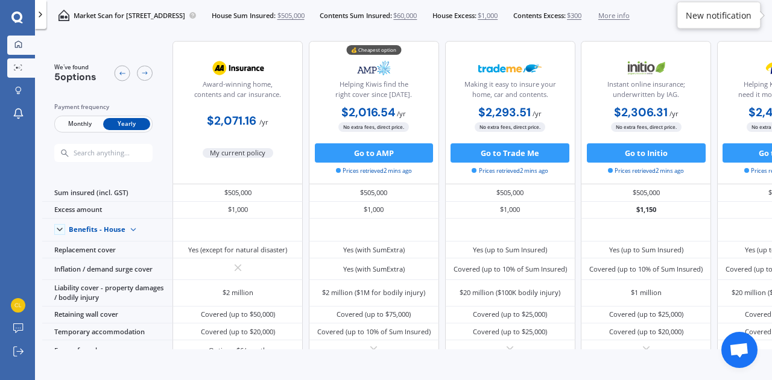
click at [17, 47] on icon at bounding box center [18, 44] width 7 height 7
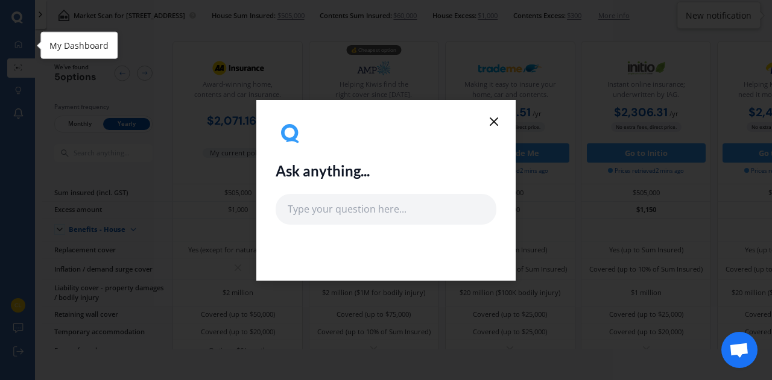
click at [493, 121] on line at bounding box center [493, 121] width 7 height 7
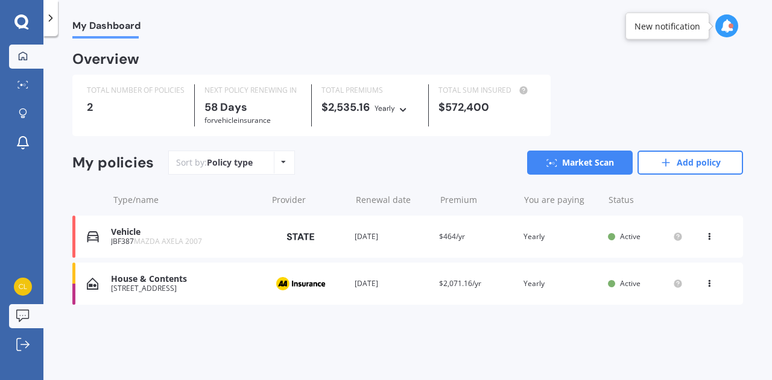
click at [22, 316] on icon at bounding box center [22, 316] width 13 height 13
click at [575, 88] on div "TOTAL NUMBER OF POLICIES 2 NEXT POLICY RENEWING [DATE] for Vehicle insurance TO…" at bounding box center [407, 106] width 671 height 62
click at [27, 146] on icon at bounding box center [22, 141] width 11 height 9
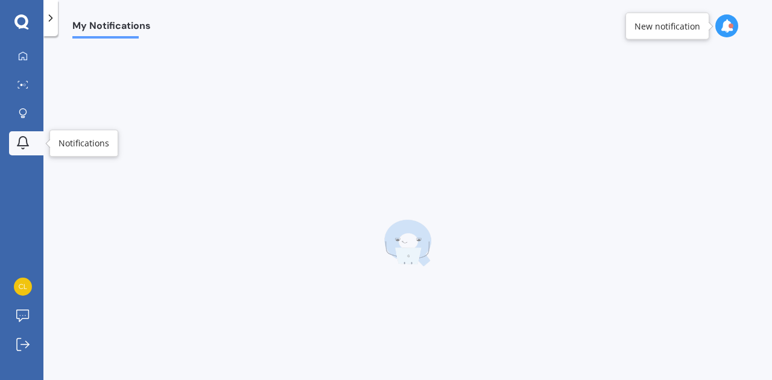
click at [80, 145] on div "Notifications" at bounding box center [83, 143] width 51 height 12
click at [25, 89] on div at bounding box center [23, 85] width 18 height 9
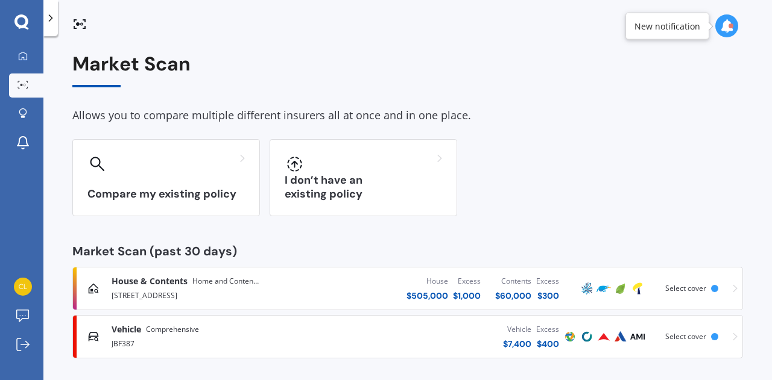
scroll to position [5, 0]
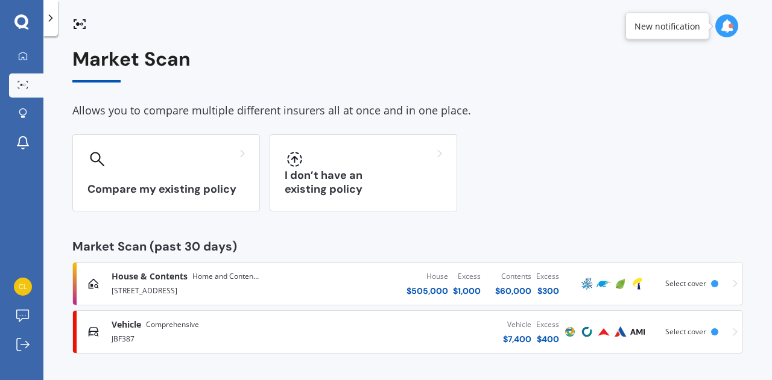
click at [733, 335] on icon at bounding box center [735, 333] width 5 height 8
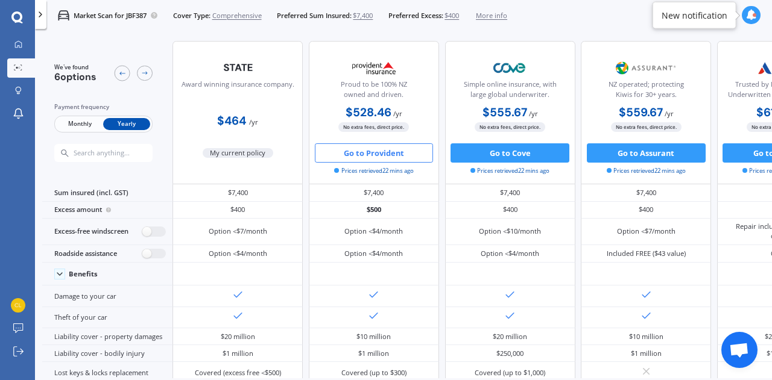
click at [376, 152] on button "Go to Provident" at bounding box center [374, 153] width 119 height 19
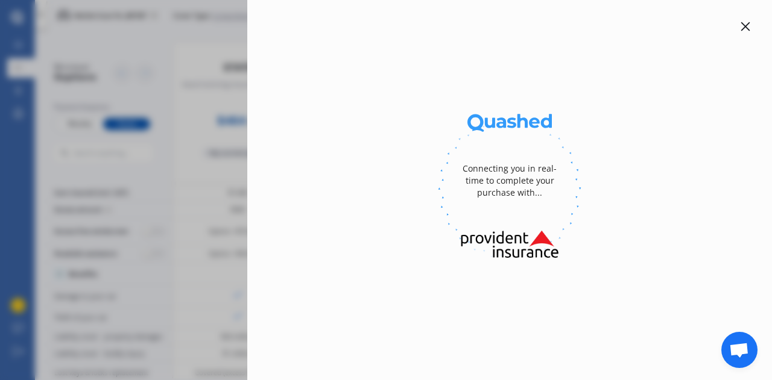
select select "full"
select select "[STREET_ADDRESS]"
select select "MAZDA"
select select "AXELA"
select select "NO"
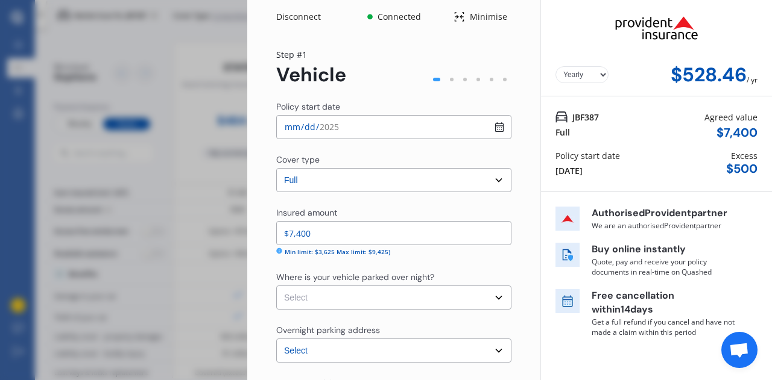
click at [488, 133] on input "[DATE]" at bounding box center [393, 127] width 235 height 24
type input "[DATE]"
click at [543, 31] on div "Yearly Monthly $528.46 / yr" at bounding box center [656, 48] width 231 height 96
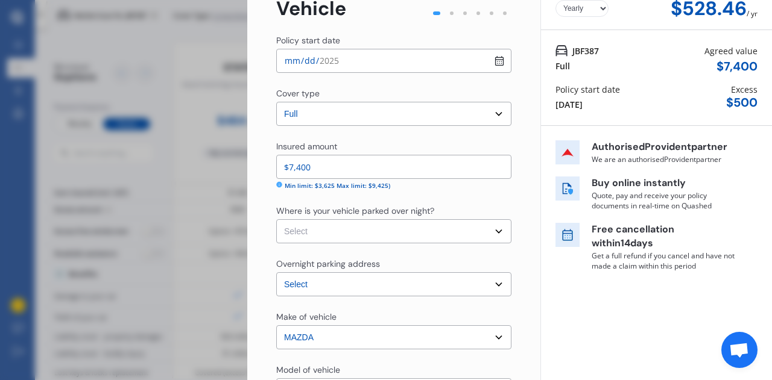
scroll to position [68, 0]
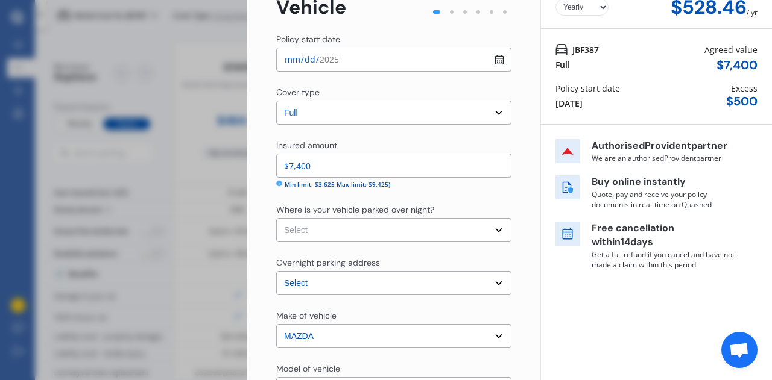
click at [494, 234] on select "Select Garage (fully enclosed) Off Street Parking Other" at bounding box center [393, 230] width 235 height 24
select select "GARAGE"
click at [276, 218] on select "Select Garage (fully enclosed) Off Street Parking Other" at bounding box center [393, 230] width 235 height 24
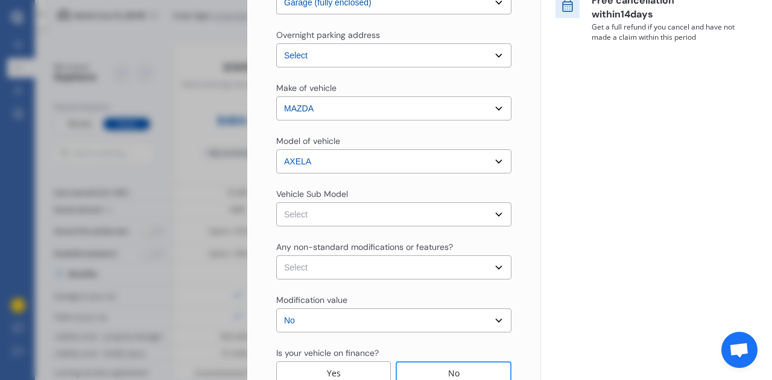
scroll to position [298, 0]
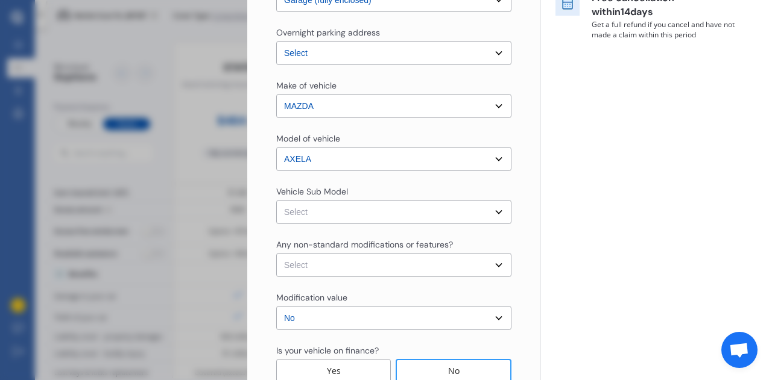
click at [492, 212] on select "Select Axela BKEP. Hatchback 5dr Auto 4sp 2.0i [IMP]" at bounding box center [393, 212] width 235 height 24
select select "NZVMAZD2007AEDL"
click at [276, 200] on select "Select Axela BKEP. Hatchback 5dr Auto 4sp 2.0i [IMP]" at bounding box center [393, 212] width 235 height 24
click at [496, 267] on select "Select None [MEDICAL_DATA] System(NOS) Roll Cage Full Racing Harness" at bounding box center [393, 265] width 235 height 24
select select "none"
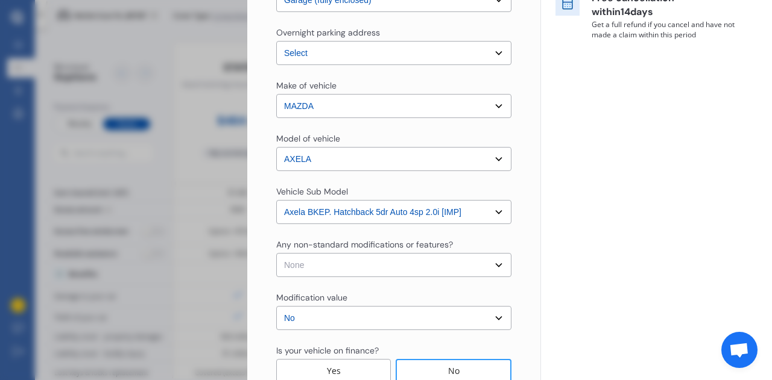
click at [276, 253] on select "Select None [MEDICAL_DATA] System(NOS) Roll Cage Full Racing Harness" at bounding box center [393, 265] width 235 height 24
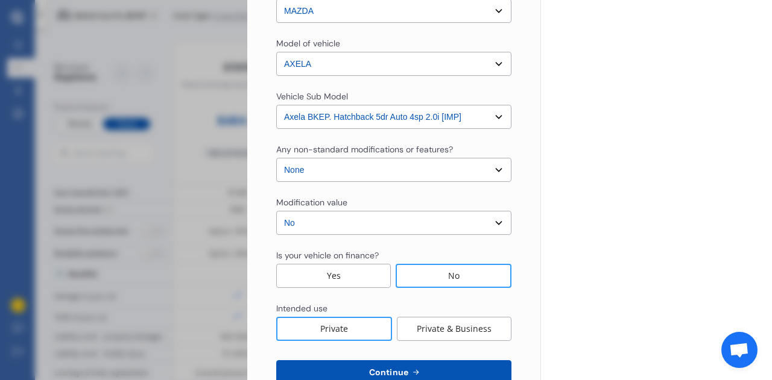
scroll to position [405, 0]
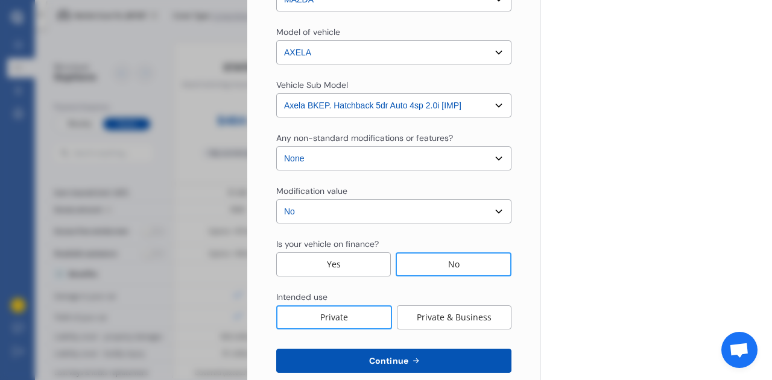
click at [492, 220] on select "Select No Up to $4000 Up to $6000 Greater than $6000" at bounding box center [393, 212] width 235 height 24
click at [499, 217] on select "Select No Up to $4000 Up to $6000 Greater than $6000" at bounding box center [393, 212] width 235 height 24
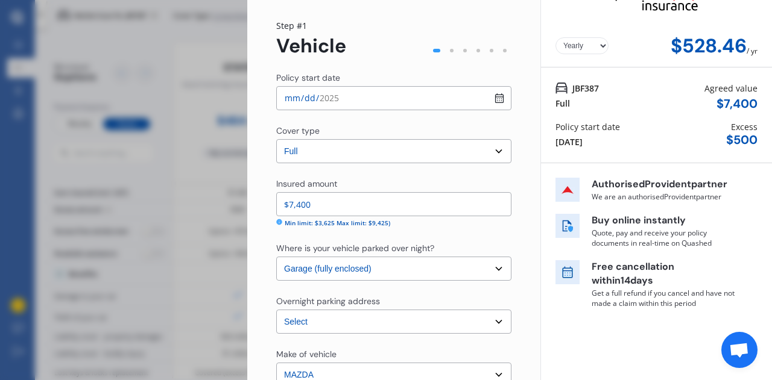
scroll to position [0, 0]
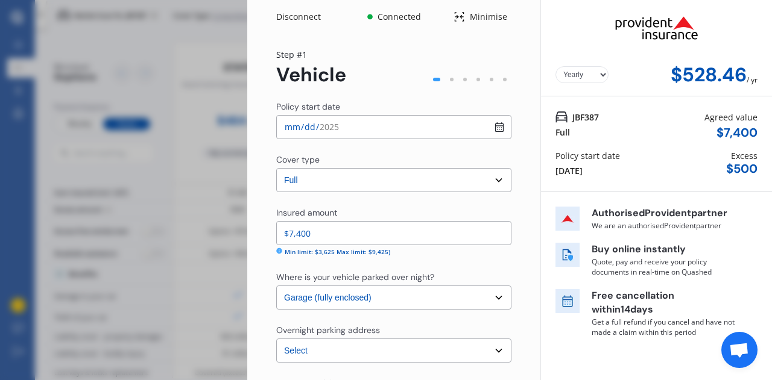
click at [495, 127] on input "[DATE]" at bounding box center [393, 127] width 235 height 24
click at [492, 135] on input "[DATE]" at bounding box center [393, 127] width 235 height 24
type input "[DATE]"
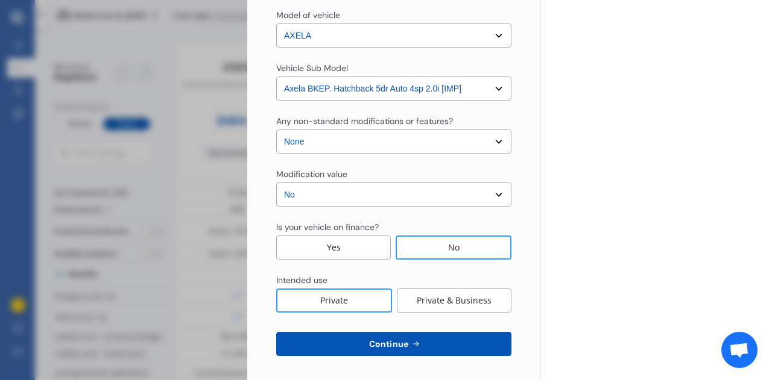
scroll to position [426, 0]
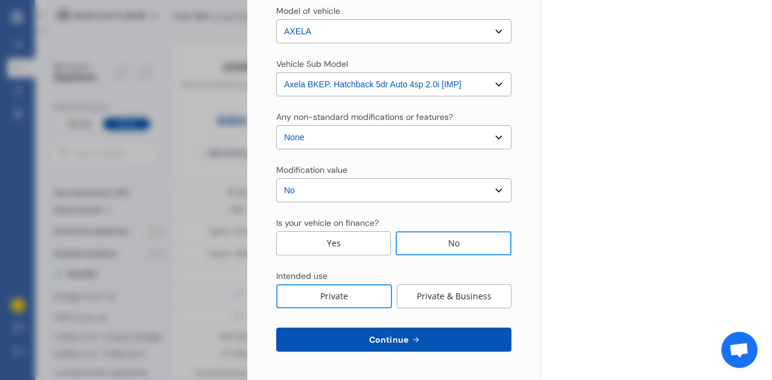
click at [390, 339] on span "Continue" at bounding box center [389, 340] width 44 height 10
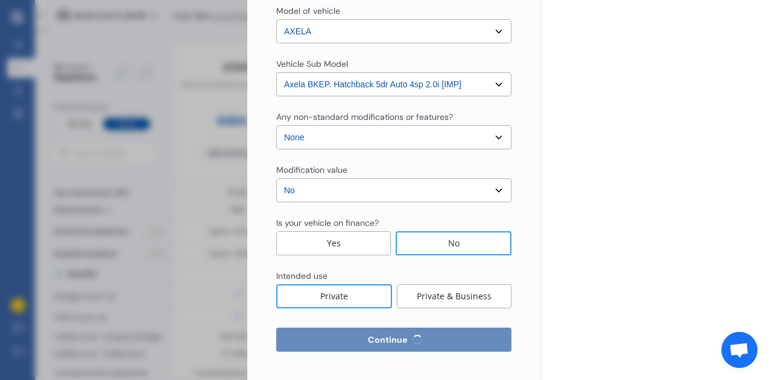
select select "06"
select select "01"
select select "1971"
select select "NZ_FULL"
select select "0"
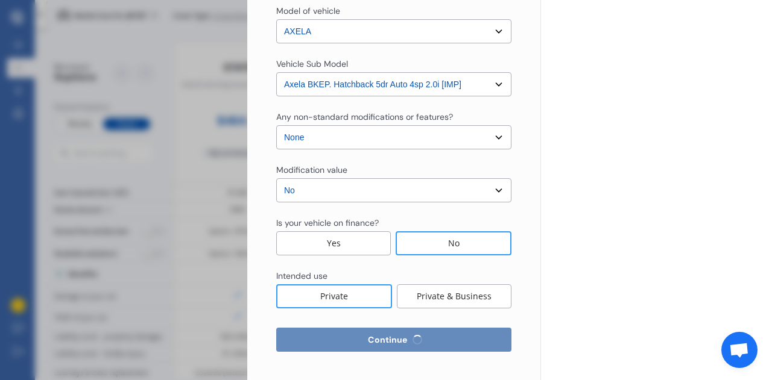
select select "25"
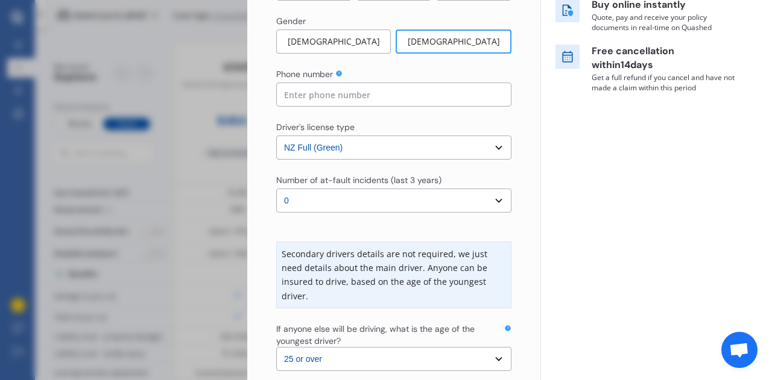
scroll to position [245, 0]
click at [343, 89] on input at bounding box center [393, 95] width 235 height 24
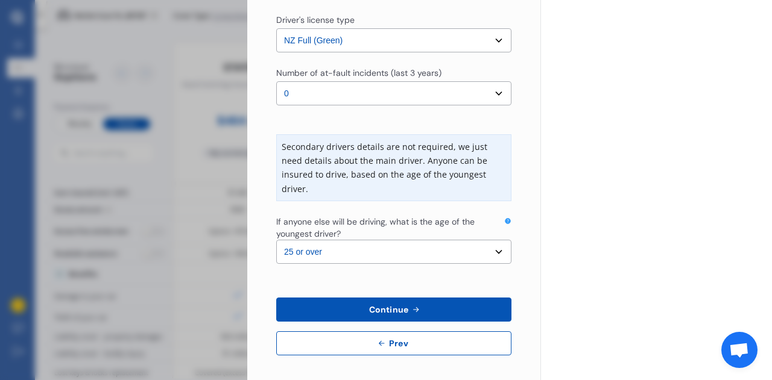
scroll to position [356, 0]
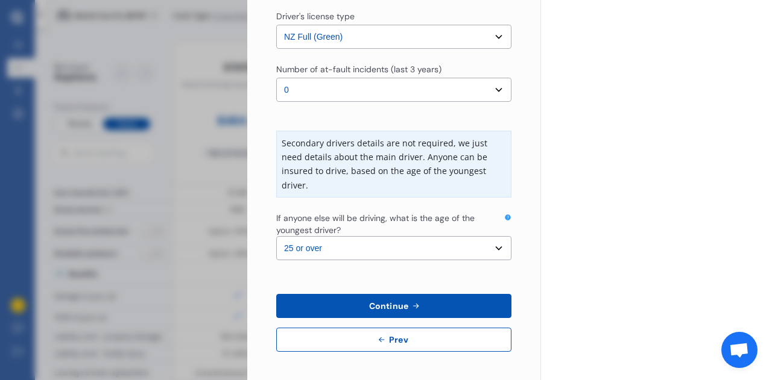
type input "0210326890"
click at [425, 312] on button "Continue" at bounding box center [393, 306] width 235 height 24
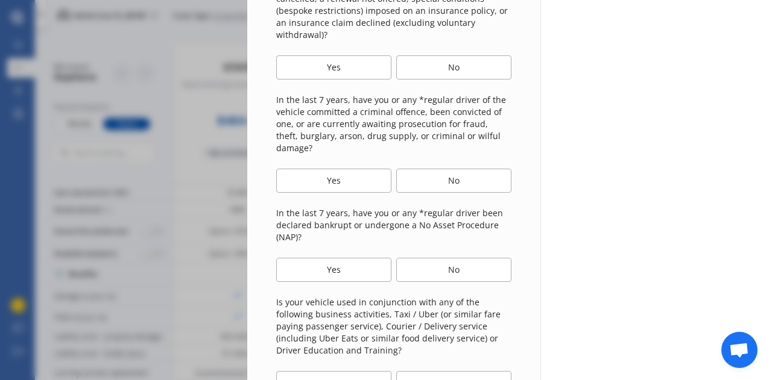
scroll to position [0, 0]
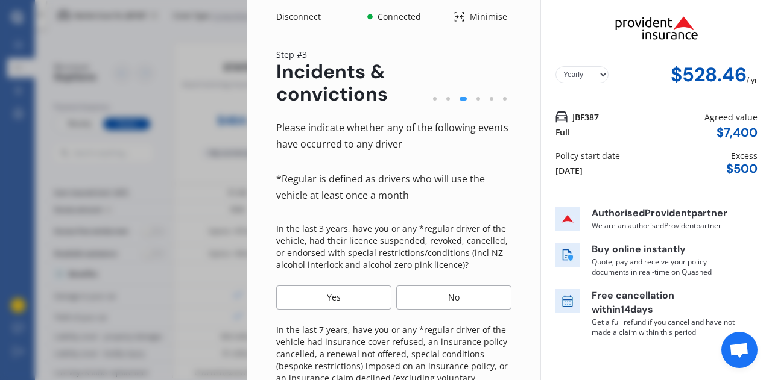
click at [461, 297] on div "No" at bounding box center [453, 298] width 115 height 24
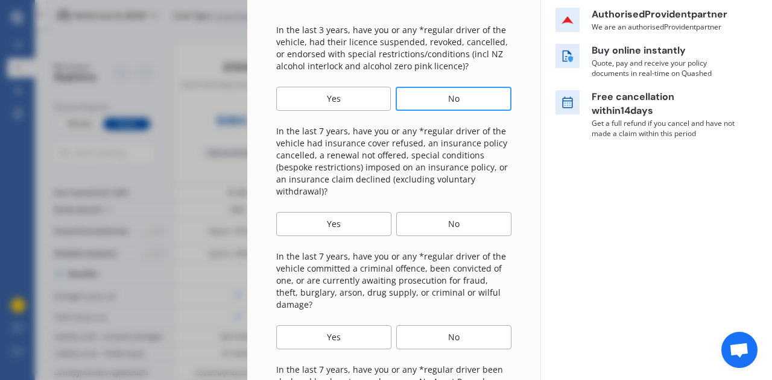
scroll to position [210, 0]
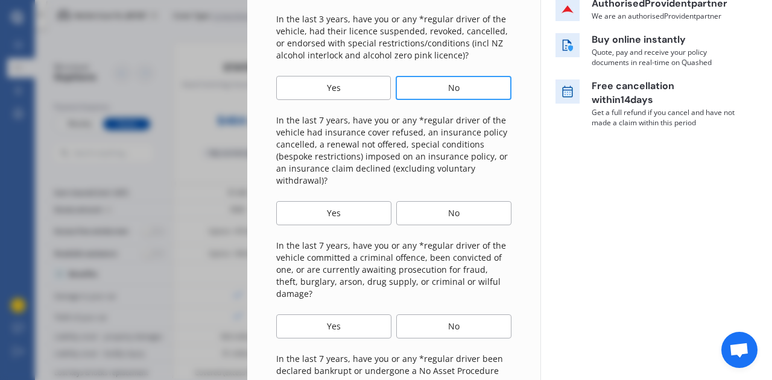
click at [448, 212] on div "No" at bounding box center [453, 213] width 115 height 24
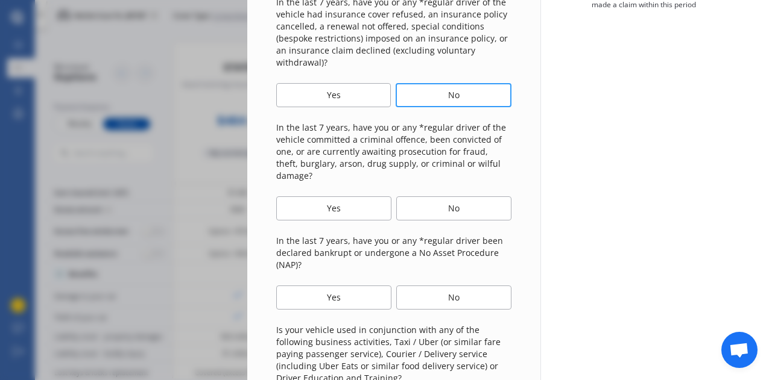
scroll to position [331, 0]
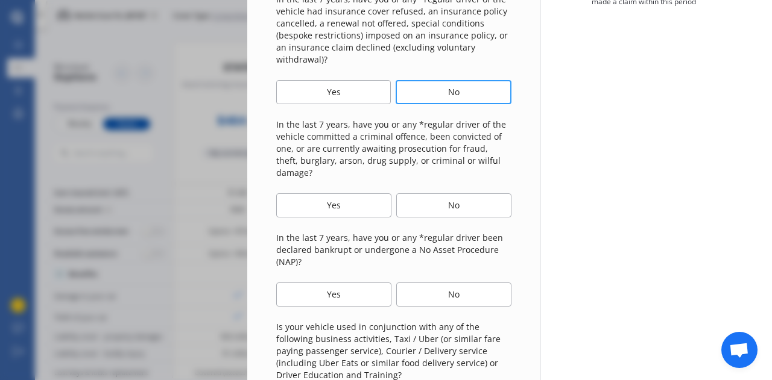
click at [459, 198] on div "No" at bounding box center [453, 206] width 115 height 24
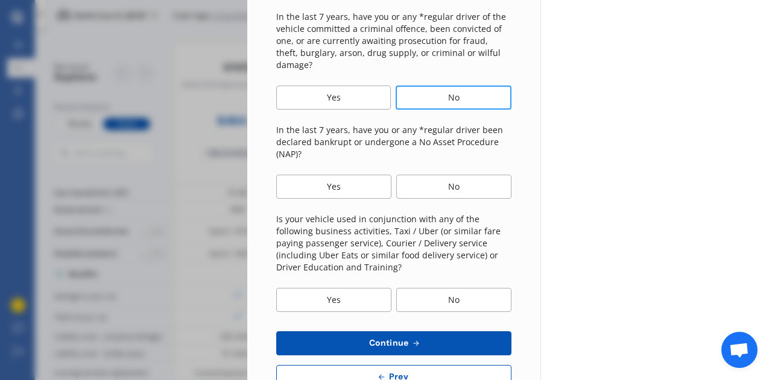
scroll to position [439, 0]
click at [466, 185] on div "No" at bounding box center [453, 187] width 115 height 24
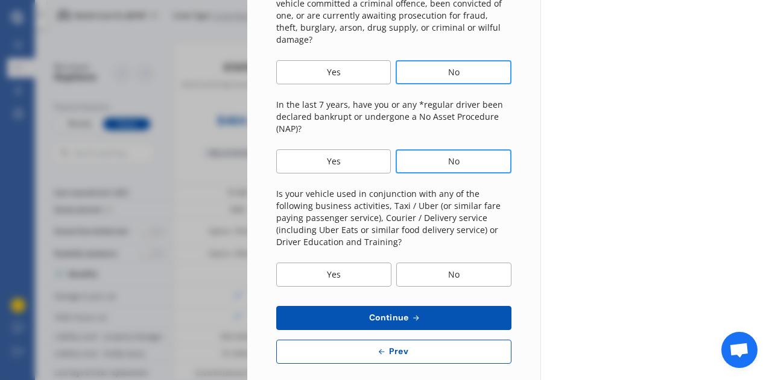
click at [457, 263] on div "No" at bounding box center [453, 275] width 115 height 24
click at [426, 306] on button "Continue" at bounding box center [393, 318] width 235 height 24
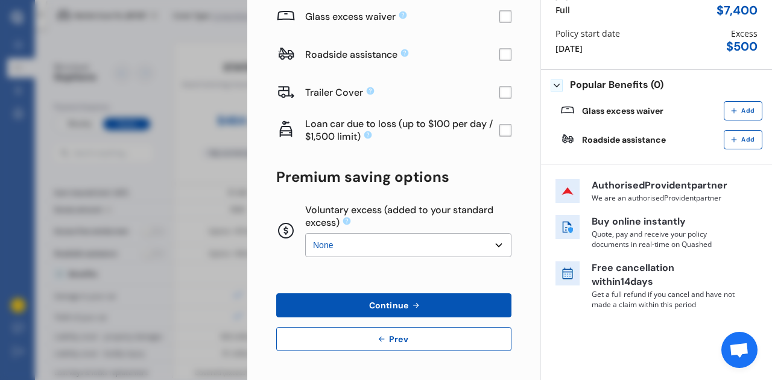
scroll to position [0, 0]
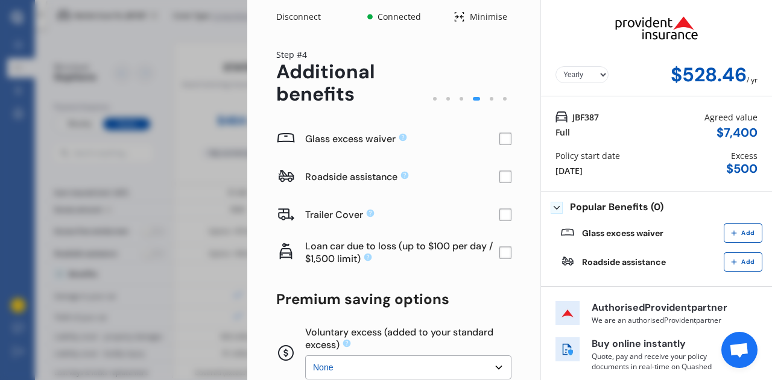
click at [500, 142] on rect at bounding box center [505, 139] width 12 height 12
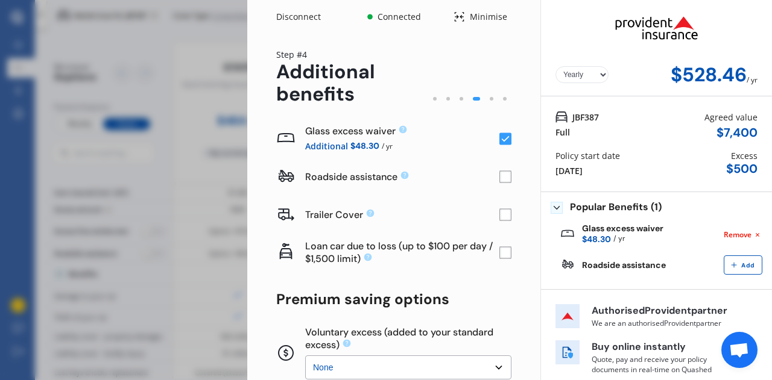
click at [500, 251] on rect at bounding box center [505, 253] width 12 height 12
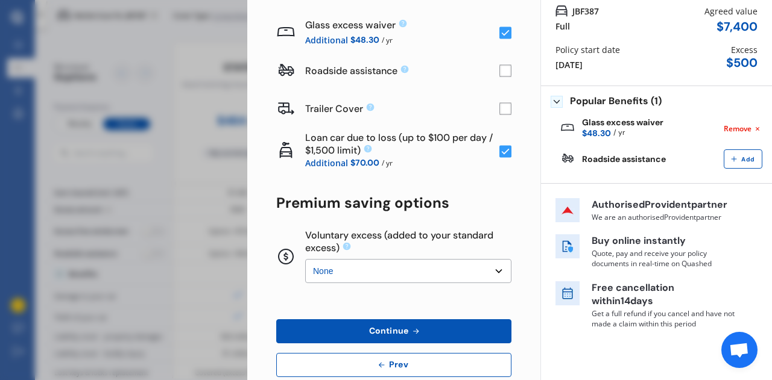
scroll to position [130, 0]
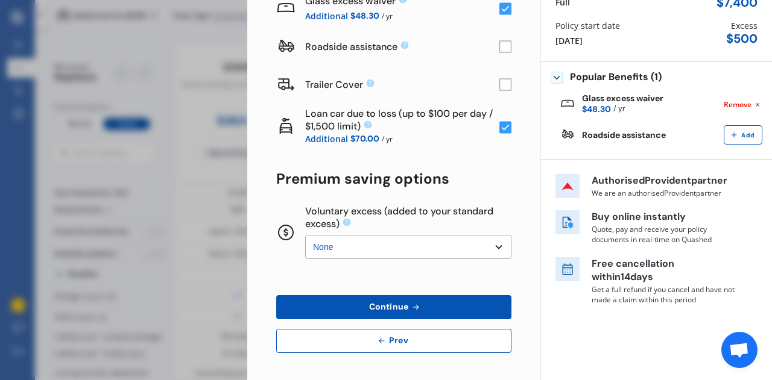
click at [490, 245] on select "None $200 $450 $700 $950 $1,200 $1,700" at bounding box center [408, 247] width 206 height 24
click at [491, 247] on select "None $200 $450 $700 $950 $1,200 $1,700" at bounding box center [408, 247] width 206 height 24
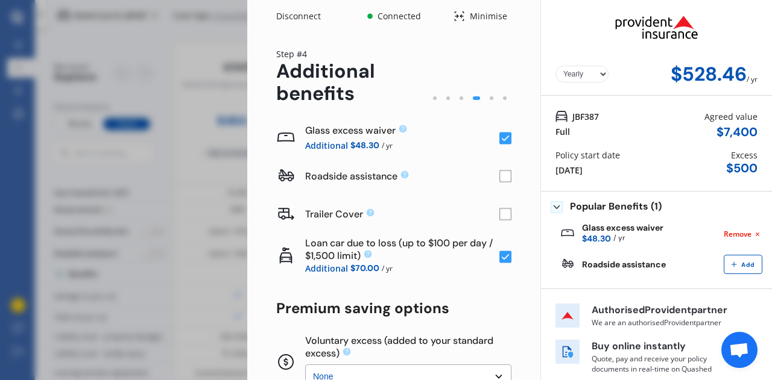
scroll to position [0, 0]
click at [499, 257] on rect at bounding box center [505, 257] width 12 height 12
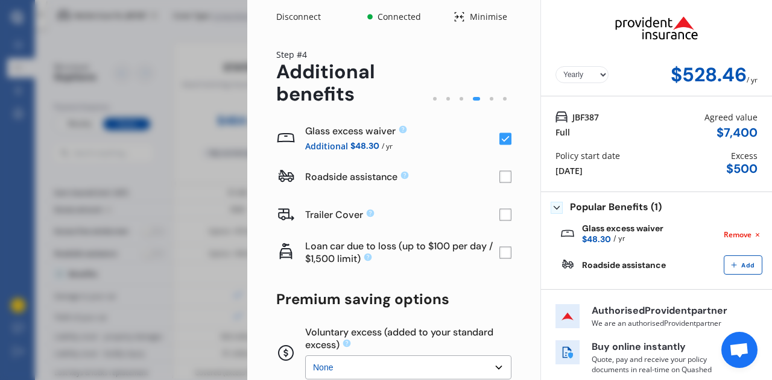
click at [499, 253] on rect at bounding box center [505, 253] width 12 height 12
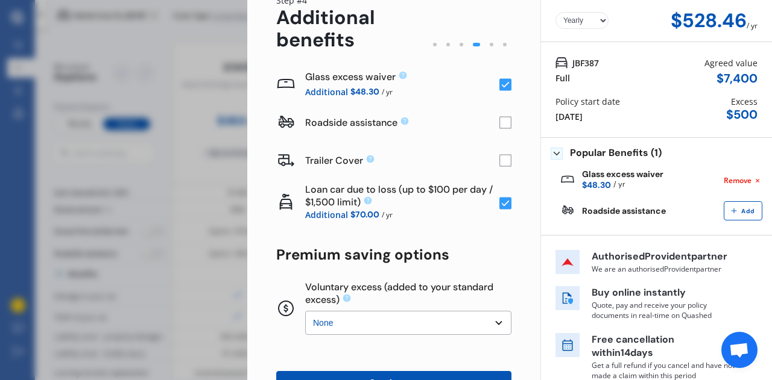
scroll to position [130, 0]
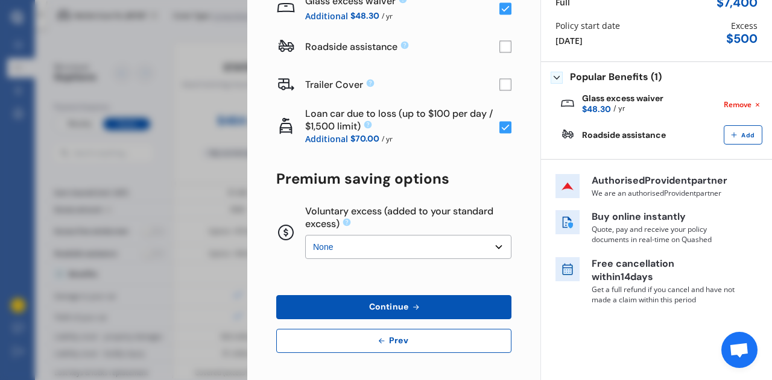
click at [421, 309] on button "Continue" at bounding box center [393, 307] width 235 height 24
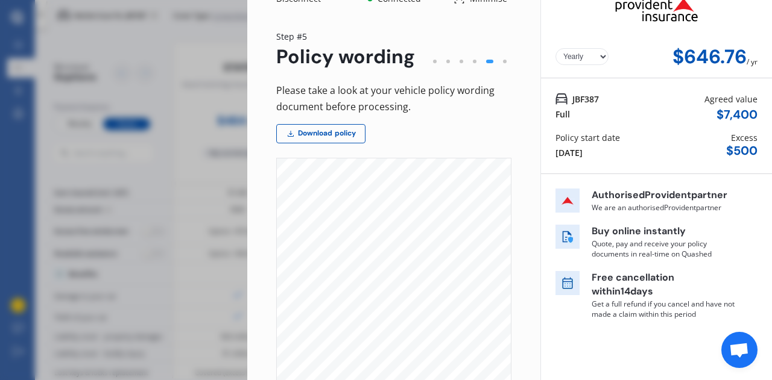
scroll to position [10, 0]
